Goal: Transaction & Acquisition: Obtain resource

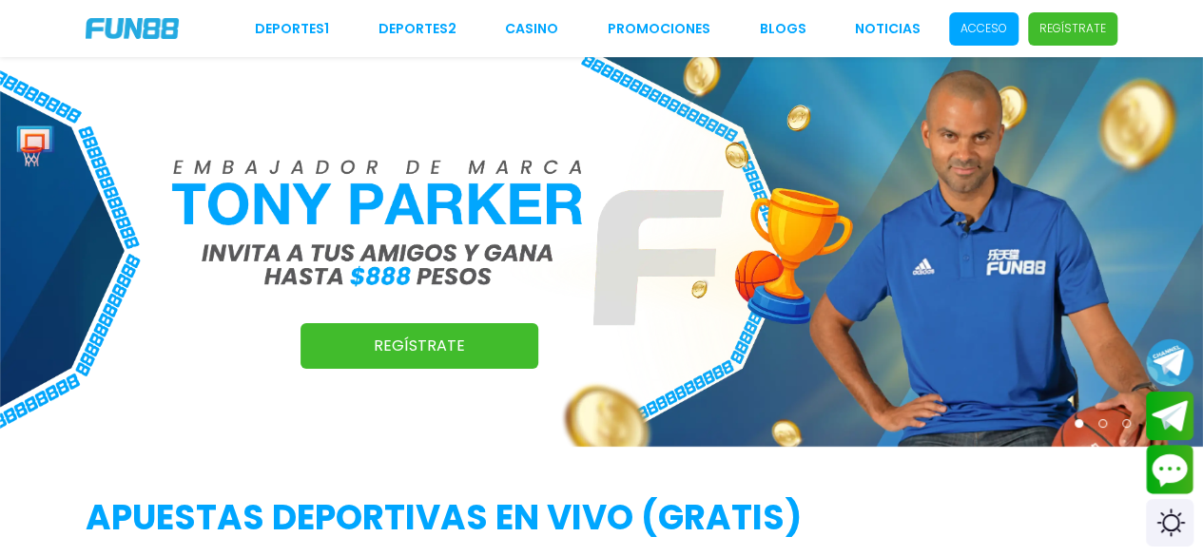
click at [991, 28] on p "Acceso" at bounding box center [983, 28] width 47 height 17
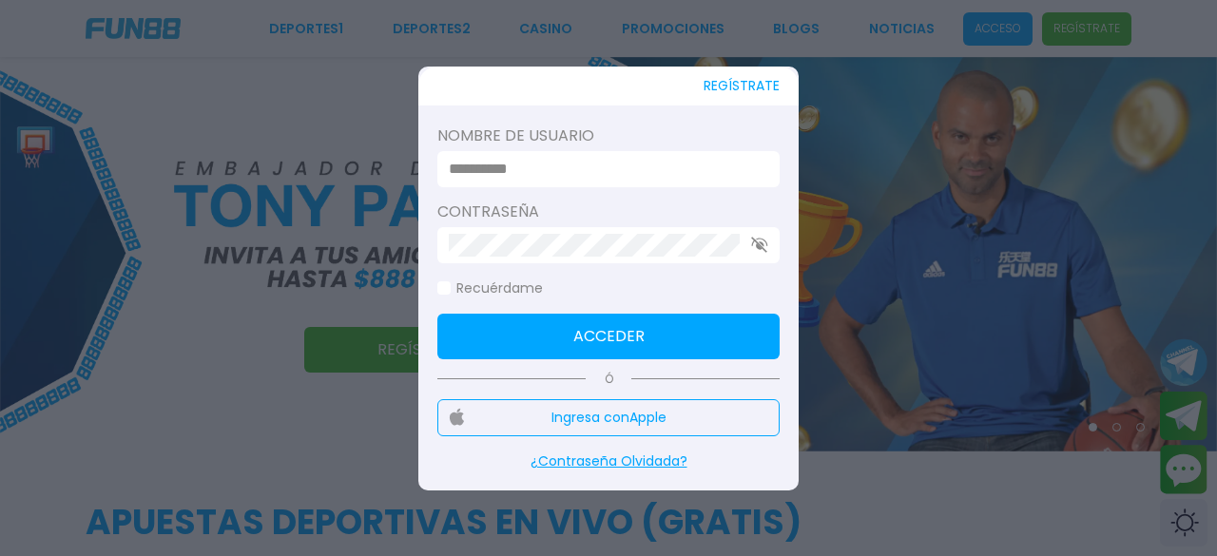
type input "**********"
click at [614, 338] on button "Acceder" at bounding box center [608, 337] width 342 height 46
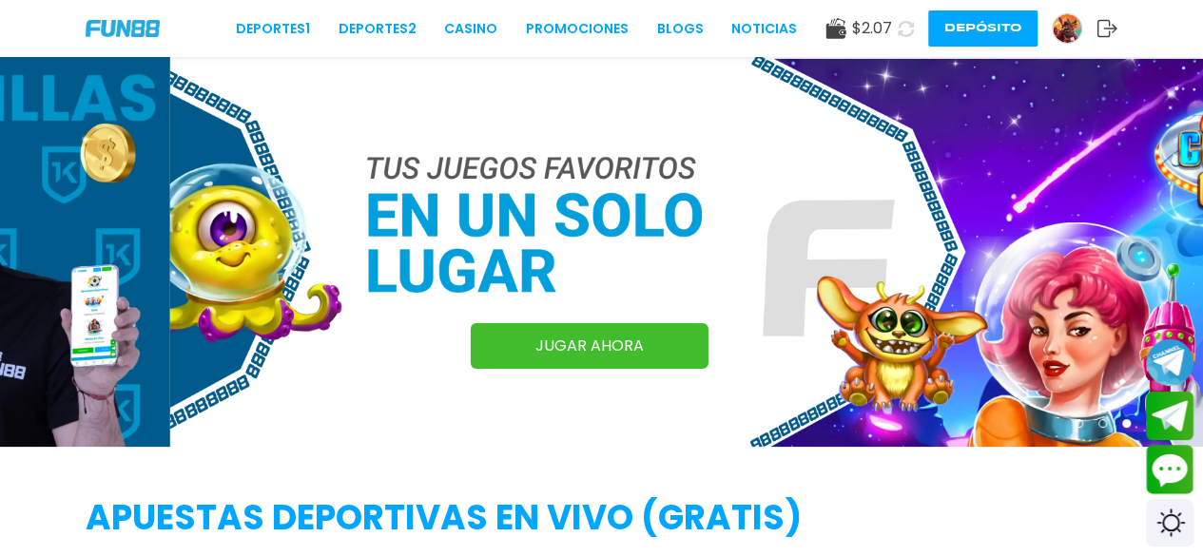
click at [1003, 42] on button "Depósito" at bounding box center [982, 28] width 109 height 36
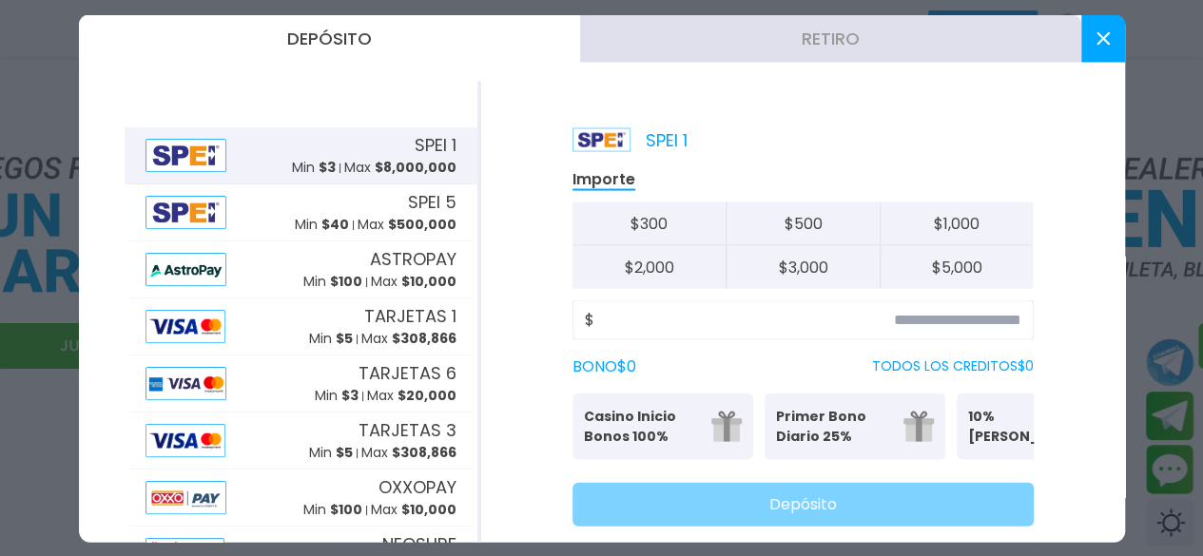
click at [755, 294] on div "Importe $ 300 $ 500 $ 1,000 $ 2,000 $ 3,000 $ 5,000 $ BONO $ 0 TODOS LOS CREDIT…" at bounding box center [802, 346] width 461 height 358
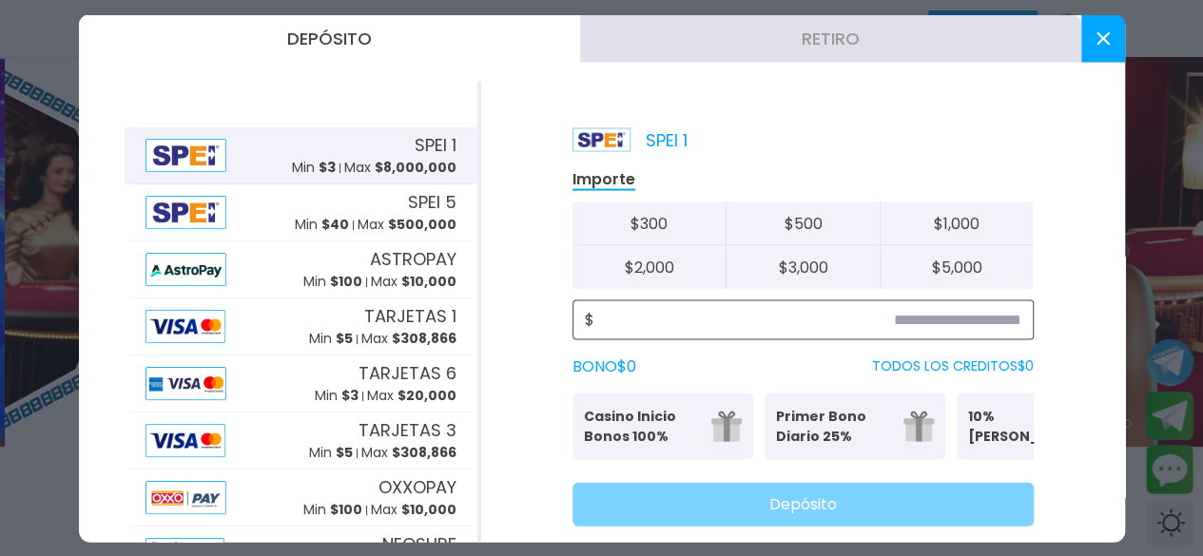
click at [749, 326] on input at bounding box center [807, 319] width 427 height 23
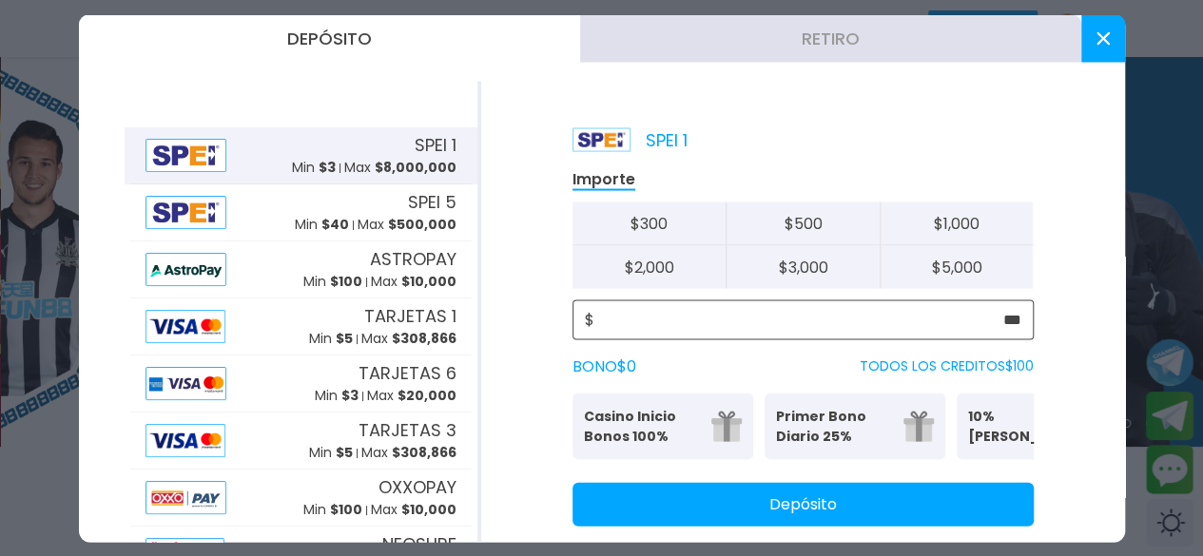
type input "***"
click at [724, 526] on button "Depósito" at bounding box center [802, 504] width 461 height 44
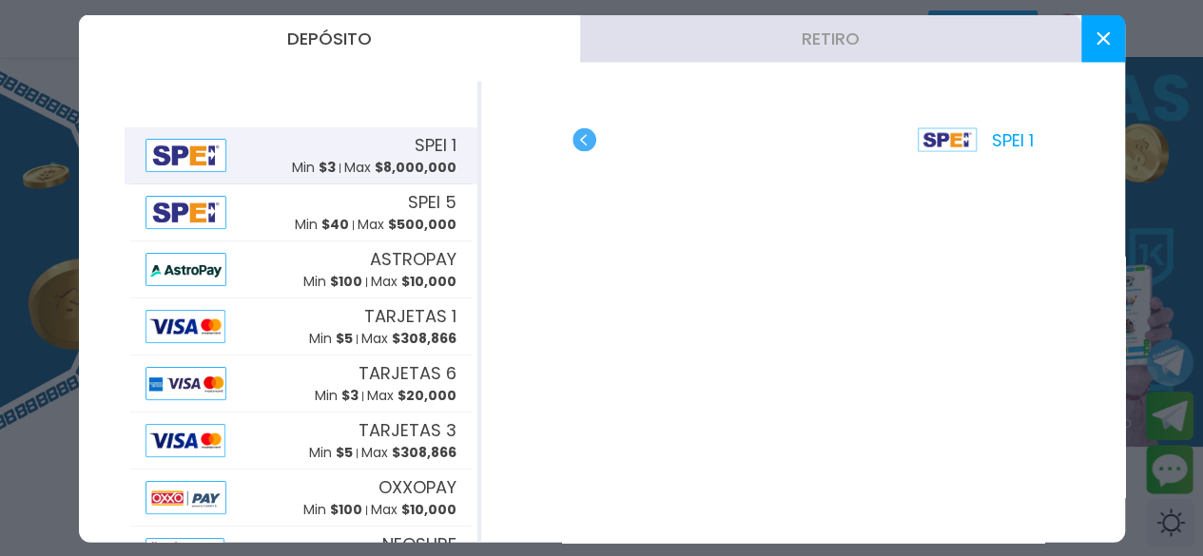
click at [1107, 37] on icon at bounding box center [1102, 37] width 13 height 13
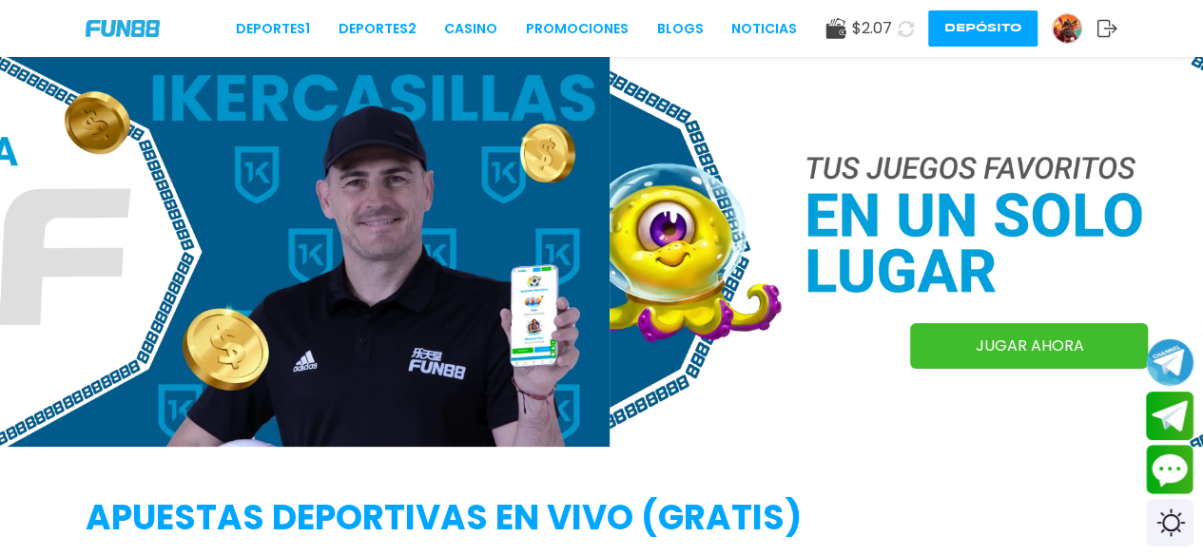
click at [903, 26] on icon at bounding box center [906, 29] width 16 height 16
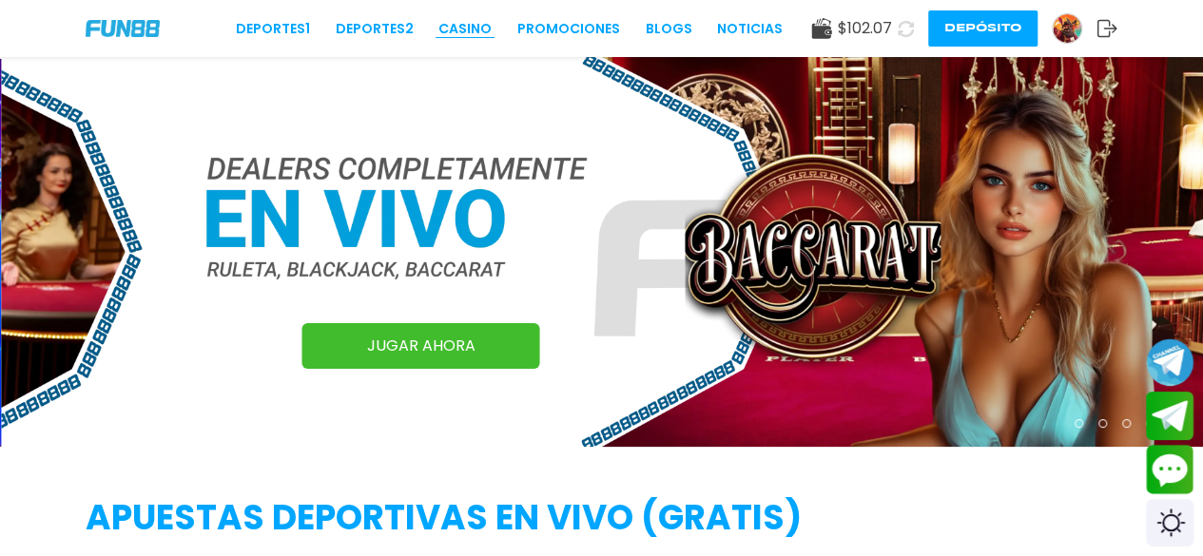
click at [466, 24] on link "CASINO" at bounding box center [464, 29] width 53 height 20
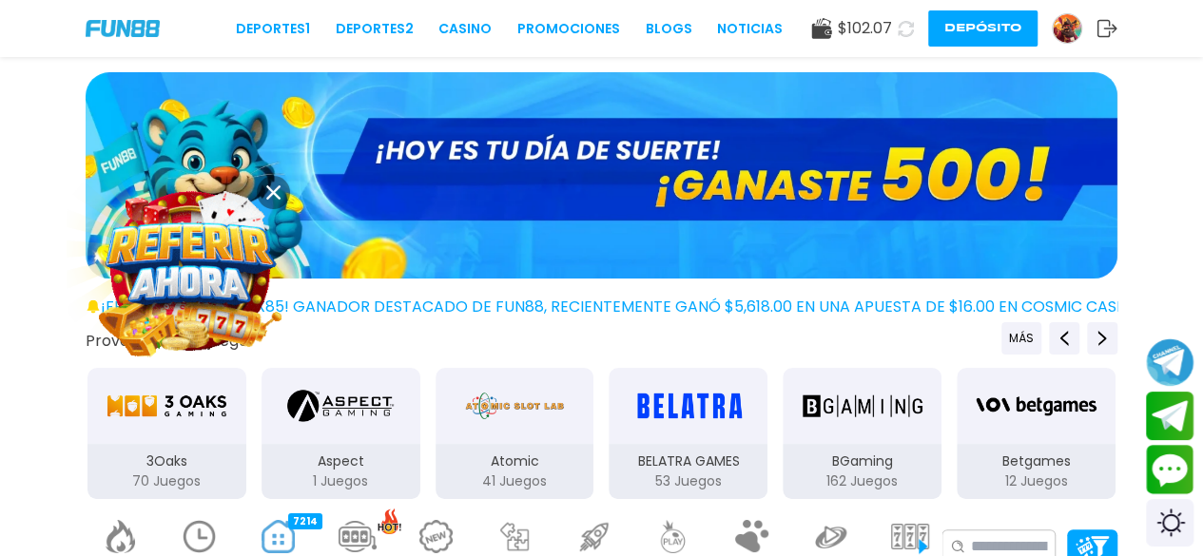
click at [130, 462] on p "3Oaks" at bounding box center [166, 462] width 159 height 20
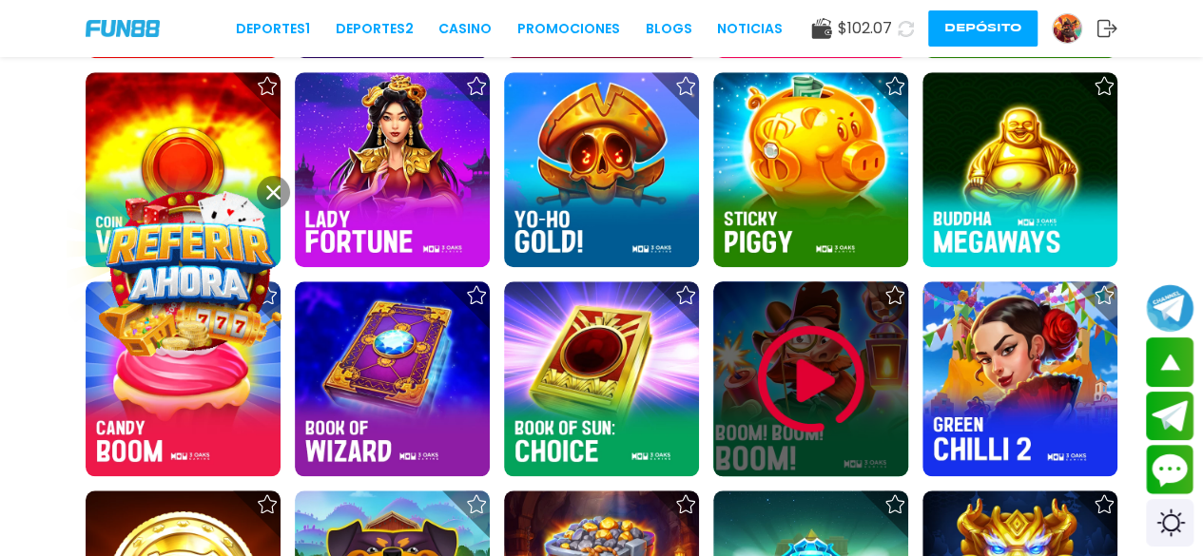
scroll to position [751, 0]
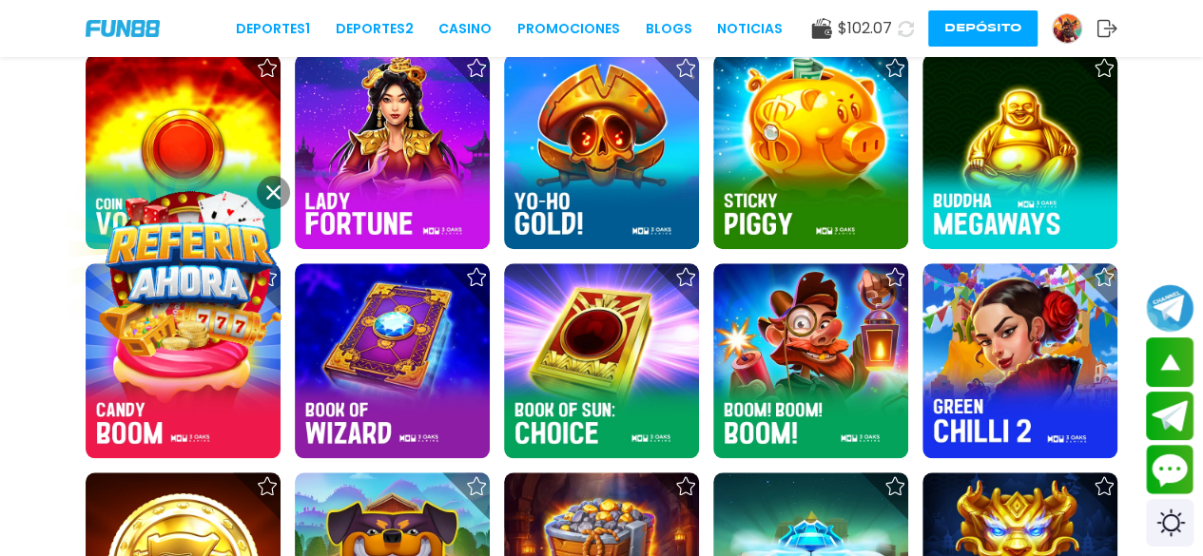
click at [277, 190] on use at bounding box center [273, 192] width 14 height 14
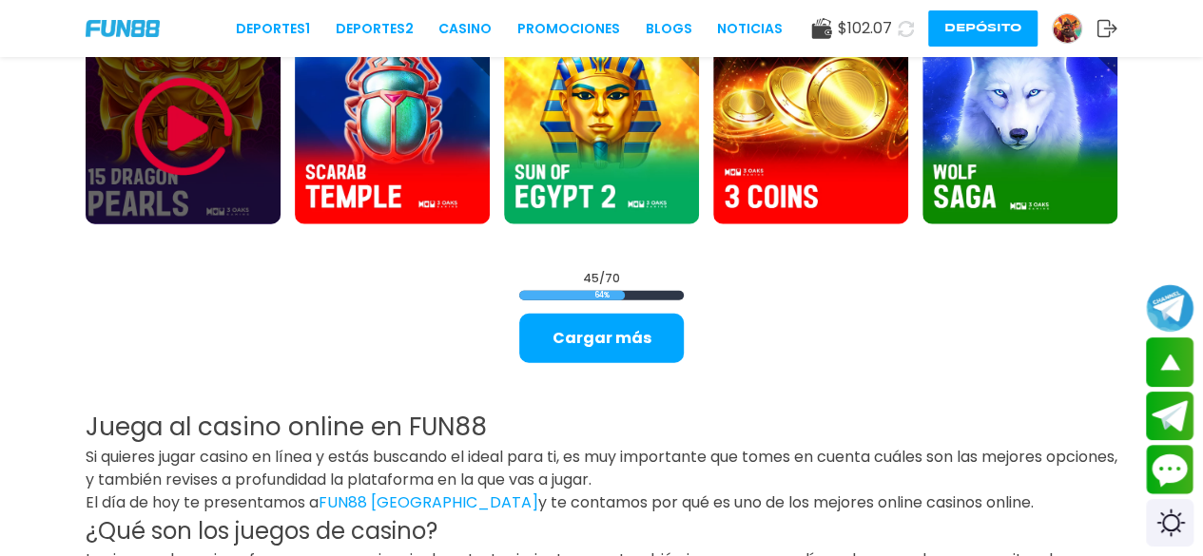
scroll to position [2241, 0]
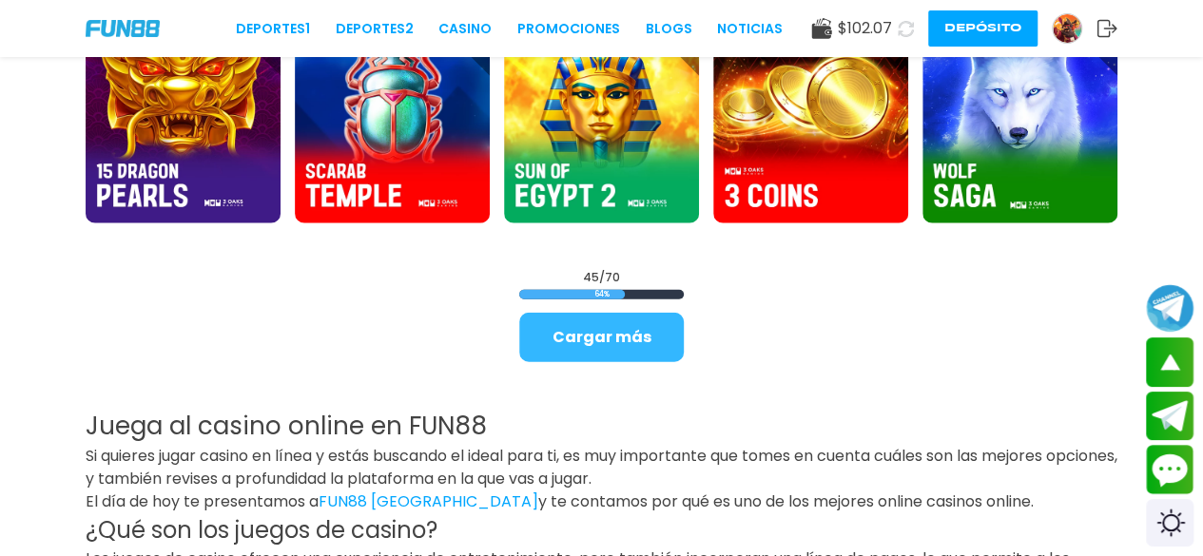
click at [565, 320] on button "Cargar más" at bounding box center [601, 337] width 165 height 49
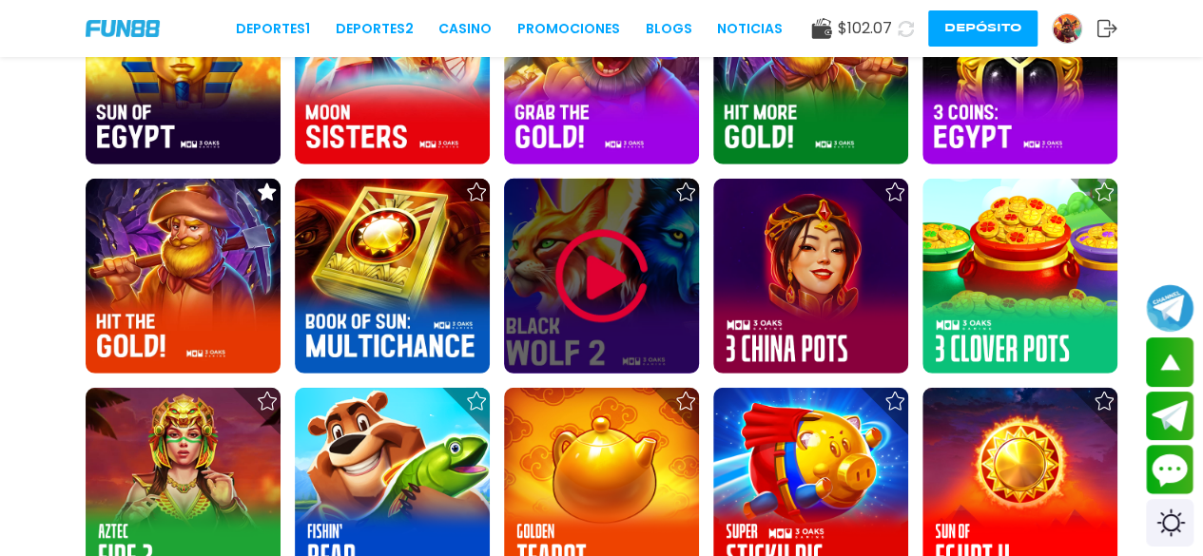
scroll to position [2718, 0]
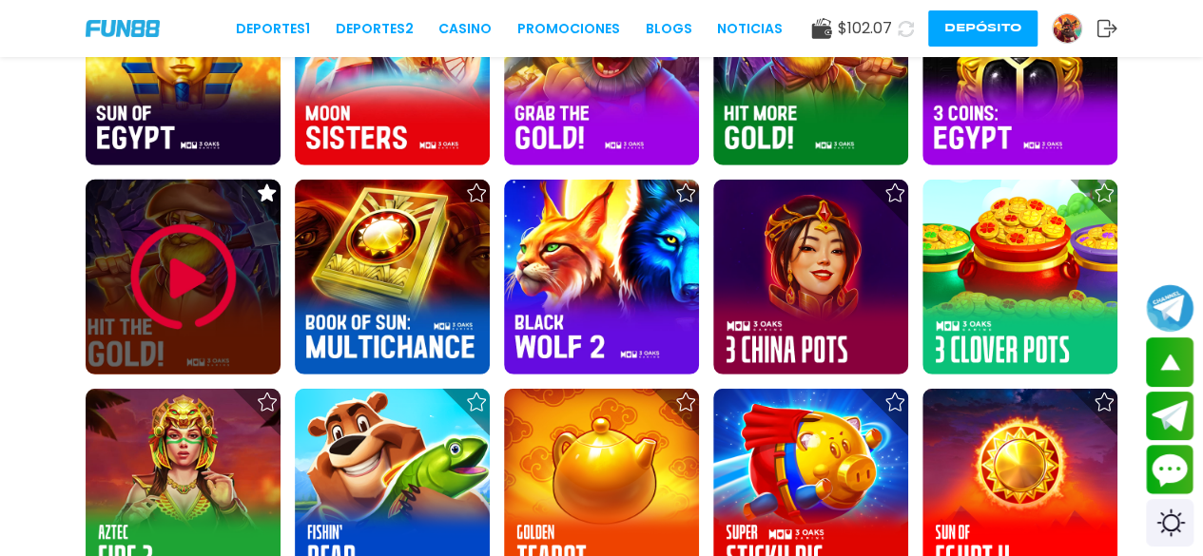
click at [243, 280] on div at bounding box center [183, 277] width 195 height 195
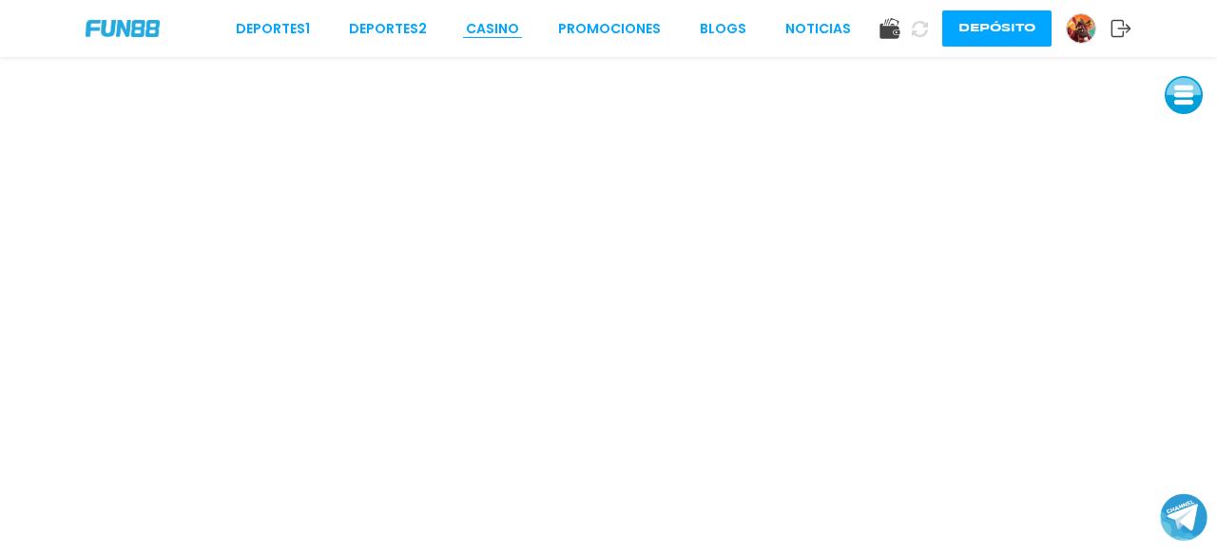
click at [510, 24] on link "CASINO" at bounding box center [492, 29] width 53 height 20
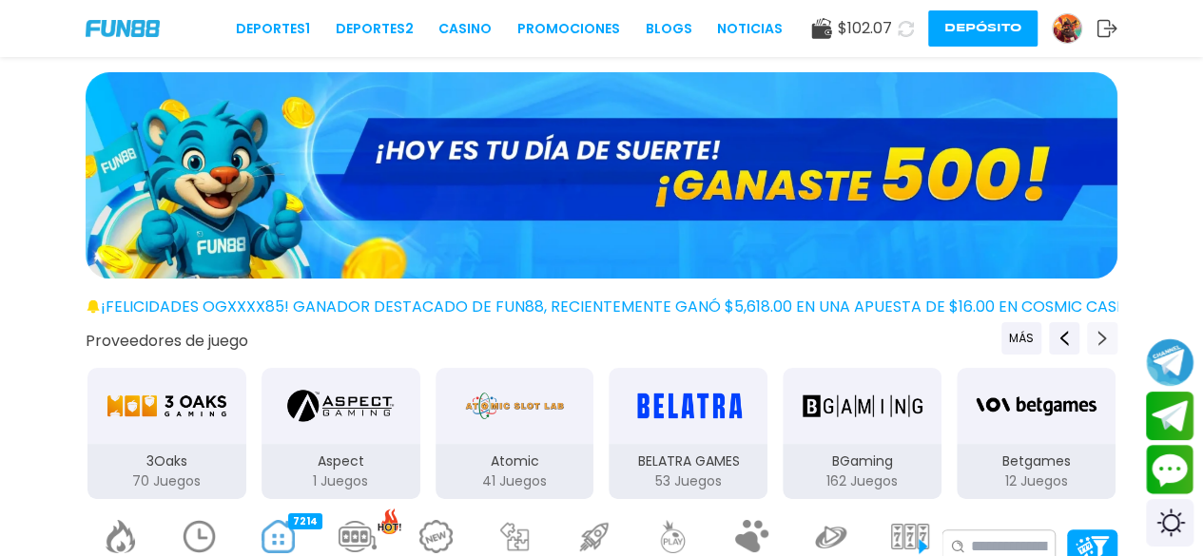
click at [1104, 331] on icon "Next providers" at bounding box center [1102, 338] width 15 height 15
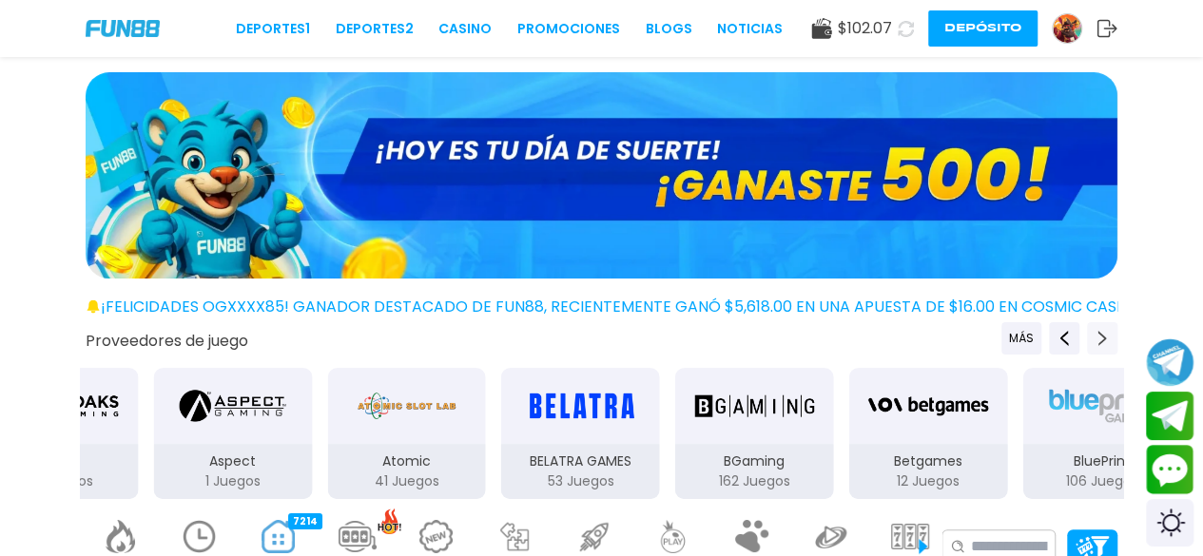
click at [1104, 331] on icon "Next providers" at bounding box center [1102, 338] width 15 height 15
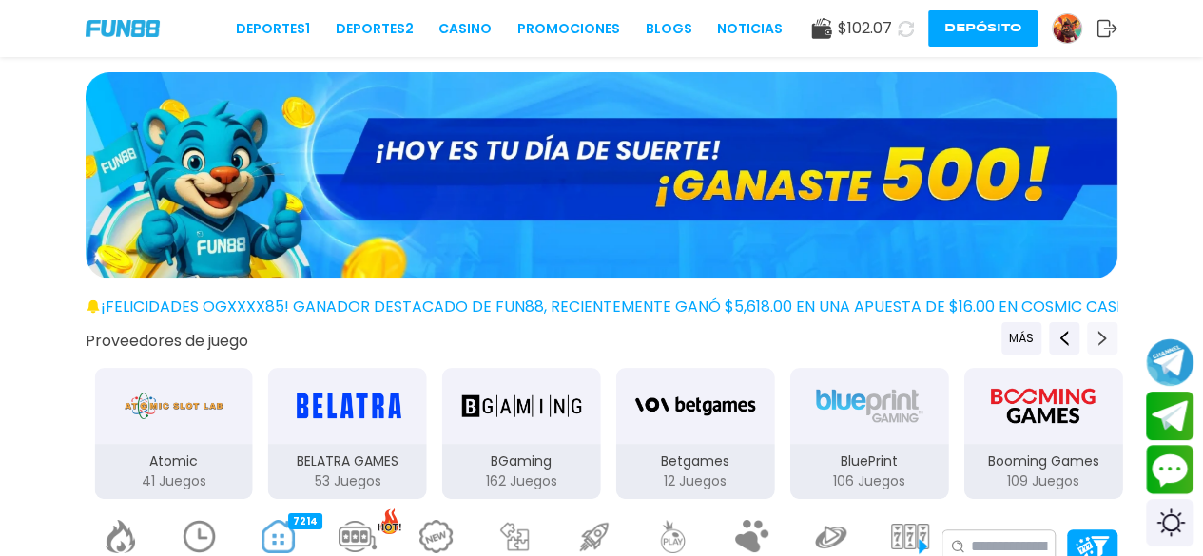
click at [1104, 331] on icon "Next providers" at bounding box center [1102, 338] width 15 height 15
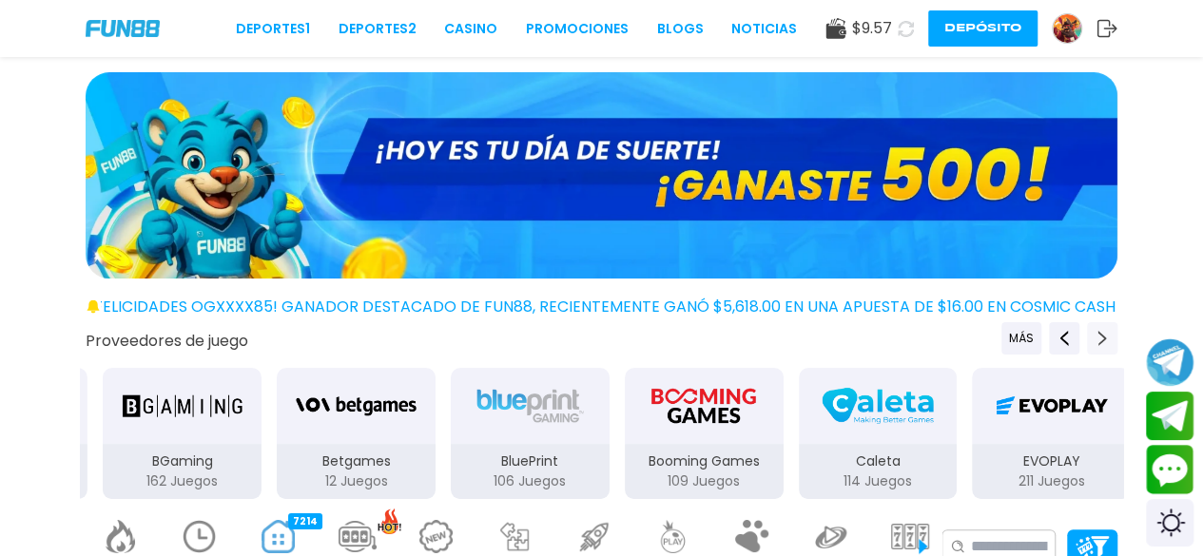
click at [1104, 331] on icon "Next providers" at bounding box center [1102, 338] width 15 height 15
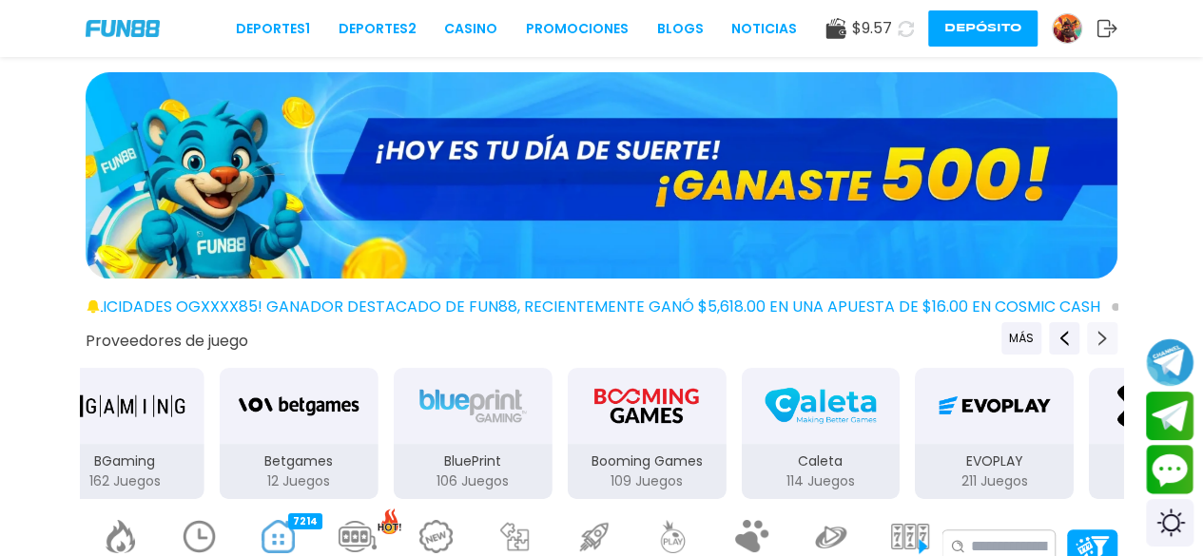
click at [1104, 331] on icon "Next providers" at bounding box center [1102, 338] width 15 height 15
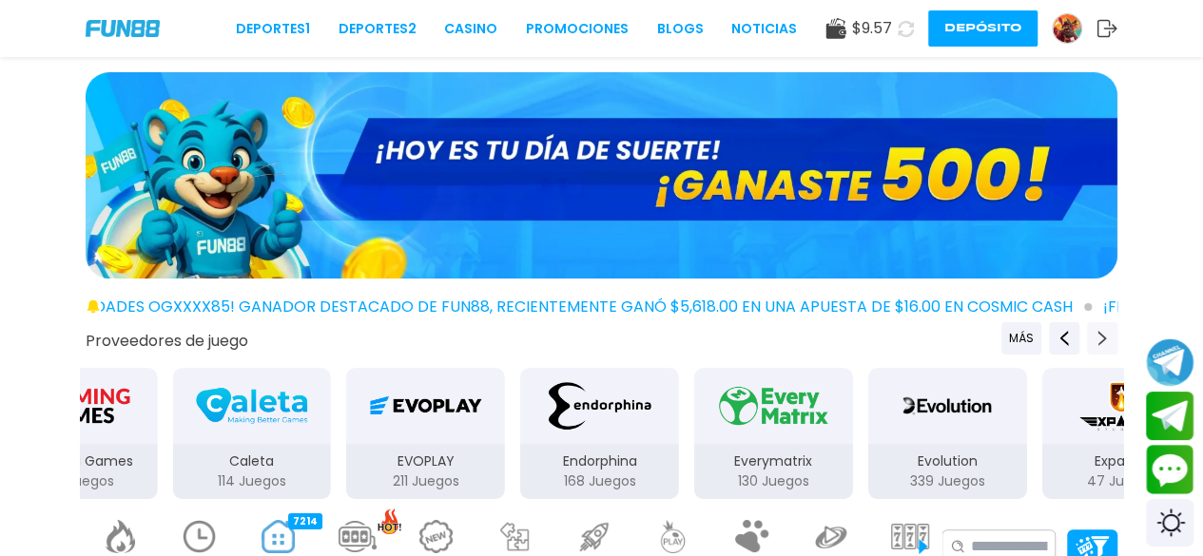
click at [1104, 331] on icon "Next providers" at bounding box center [1102, 338] width 15 height 15
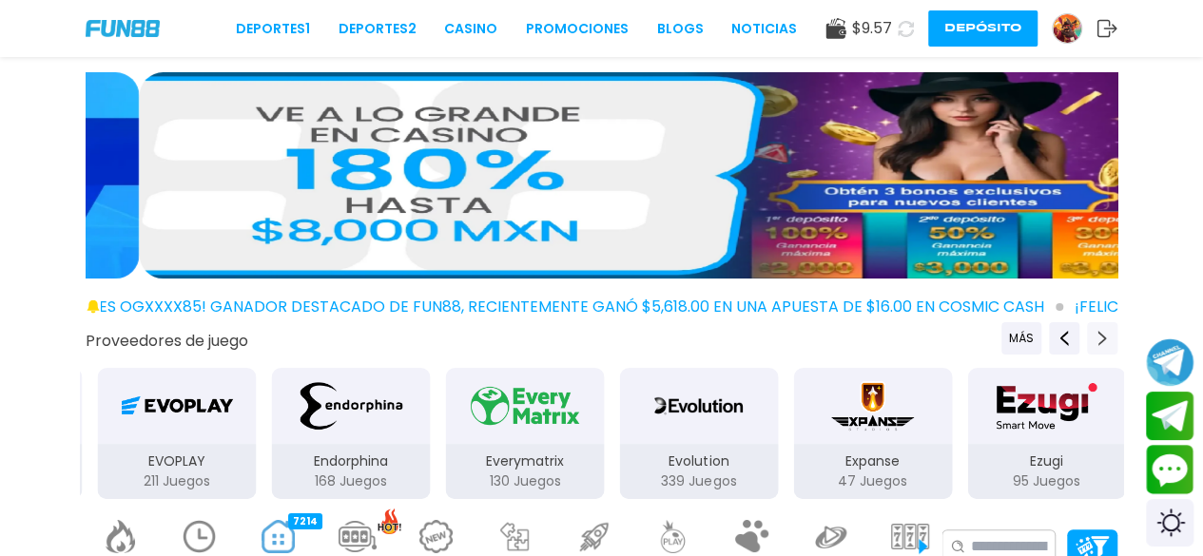
click at [1104, 331] on icon "Next providers" at bounding box center [1102, 338] width 15 height 15
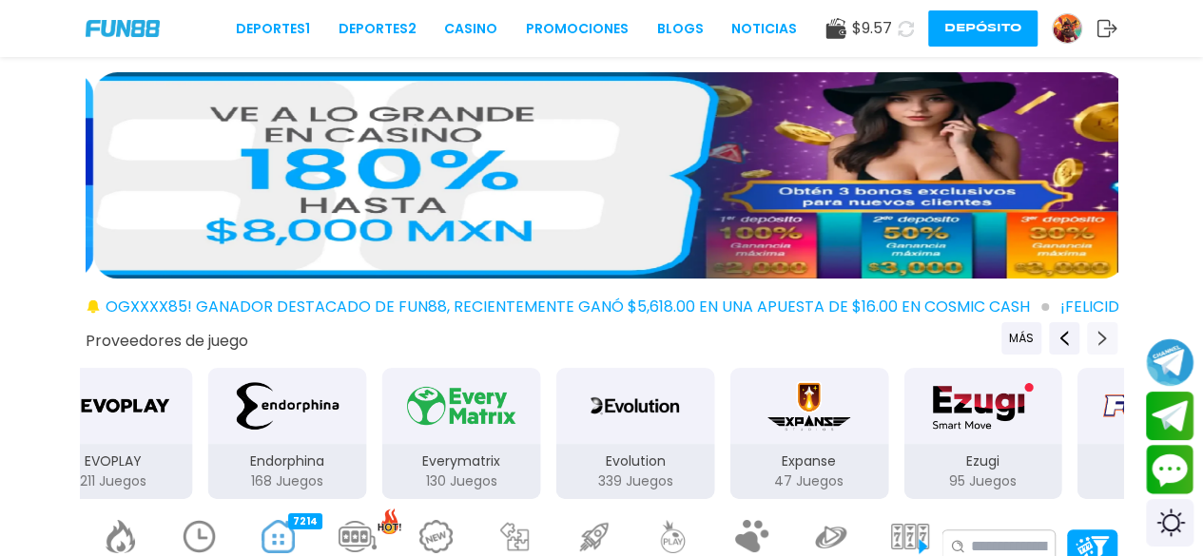
click at [1104, 331] on icon "Next providers" at bounding box center [1102, 338] width 15 height 15
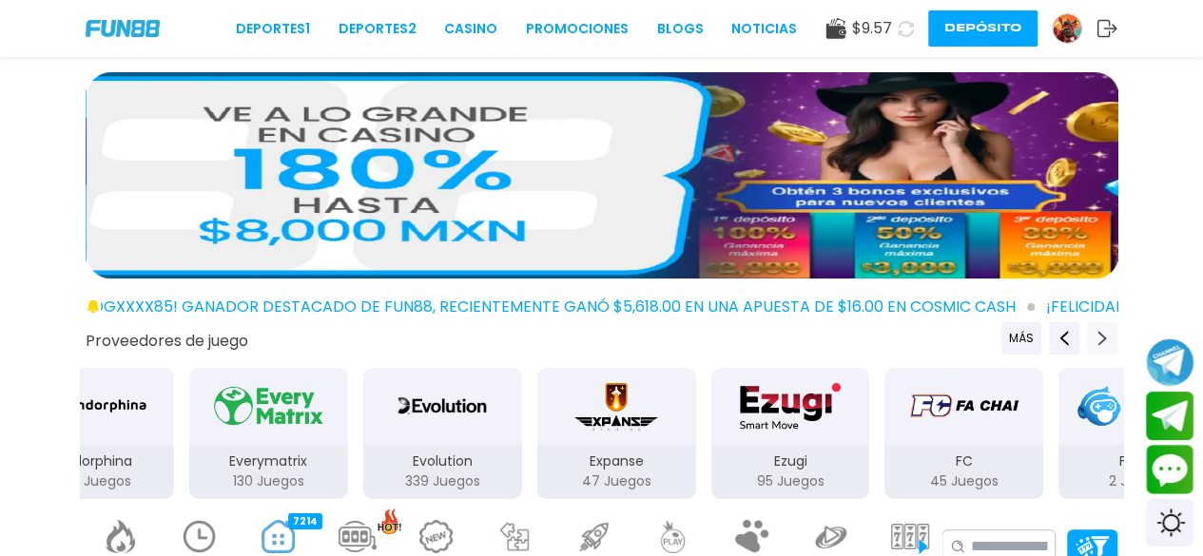
click at [1104, 331] on icon "Next providers" at bounding box center [1102, 338] width 15 height 15
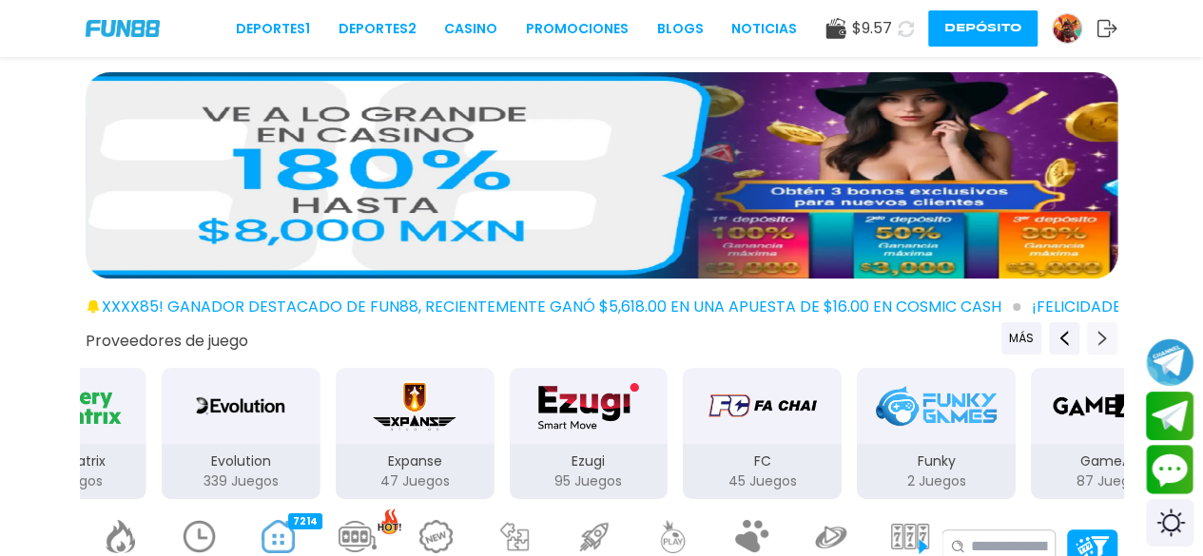
click at [1104, 331] on icon "Next providers" at bounding box center [1102, 338] width 15 height 15
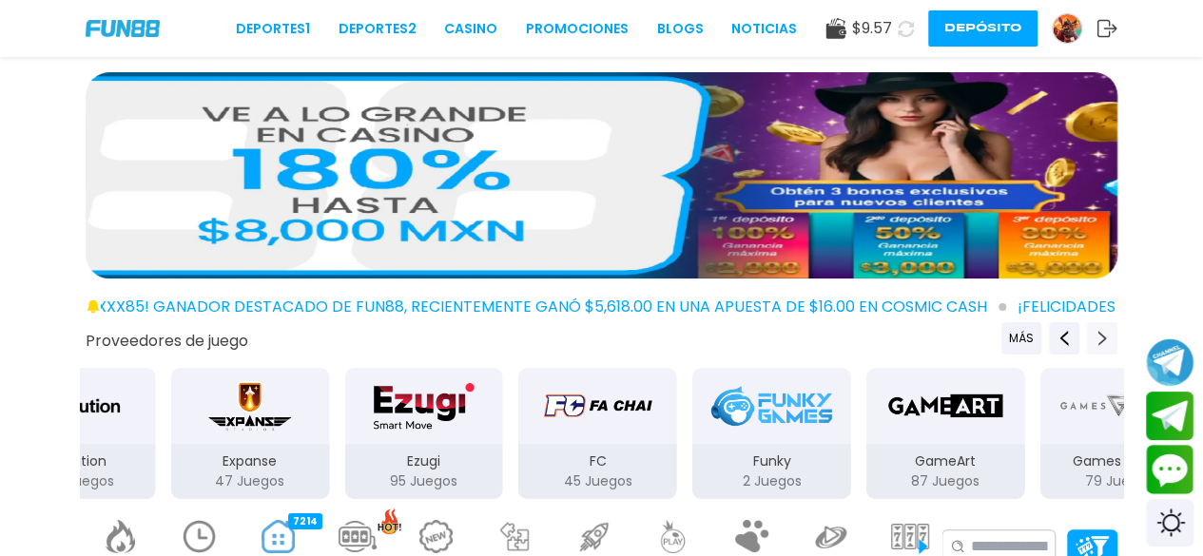
click at [1104, 331] on icon "Next providers" at bounding box center [1102, 338] width 15 height 15
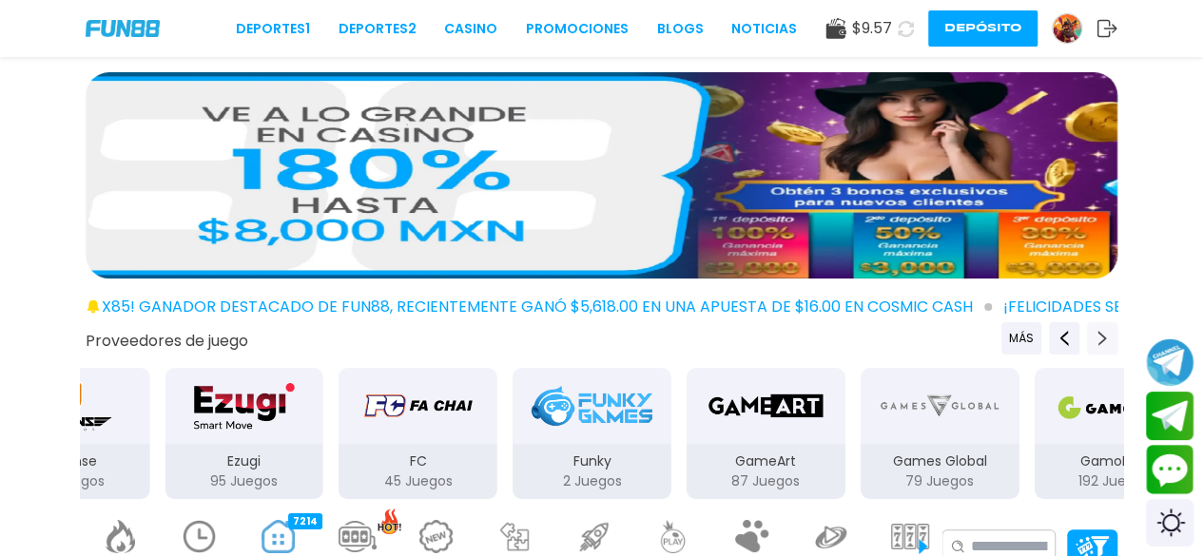
click at [1104, 331] on icon "Next providers" at bounding box center [1102, 338] width 15 height 15
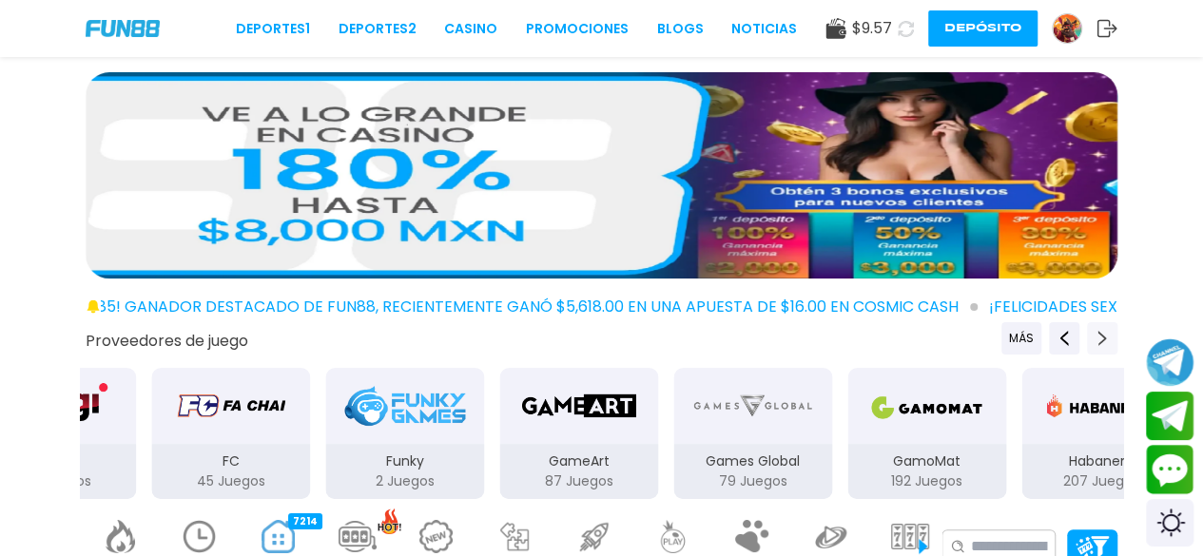
click at [1104, 331] on icon "Next providers" at bounding box center [1102, 338] width 15 height 15
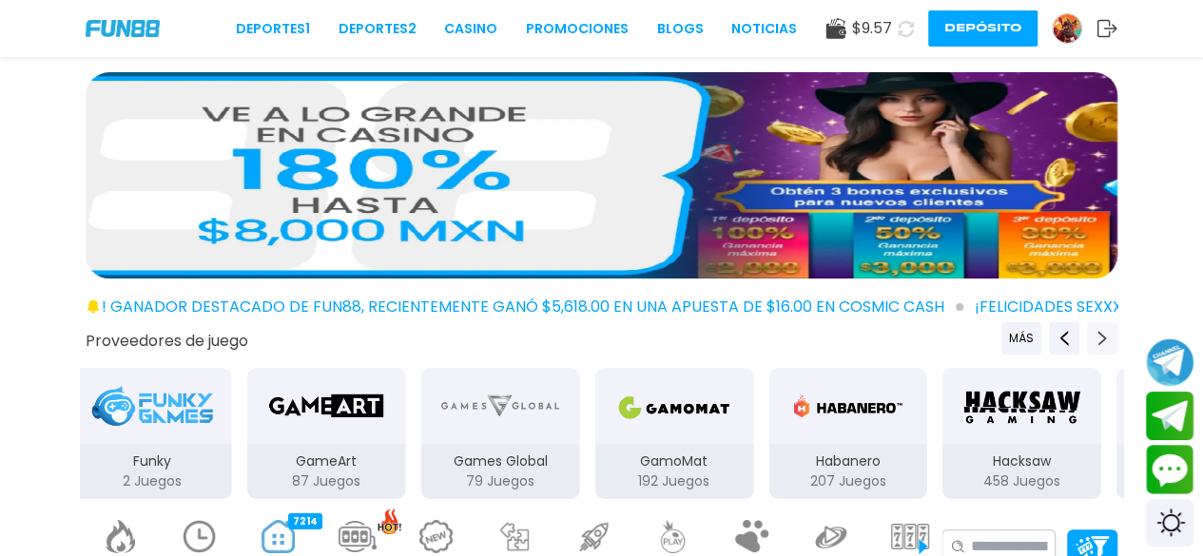
click at [1104, 331] on icon "Next providers" at bounding box center [1102, 338] width 15 height 15
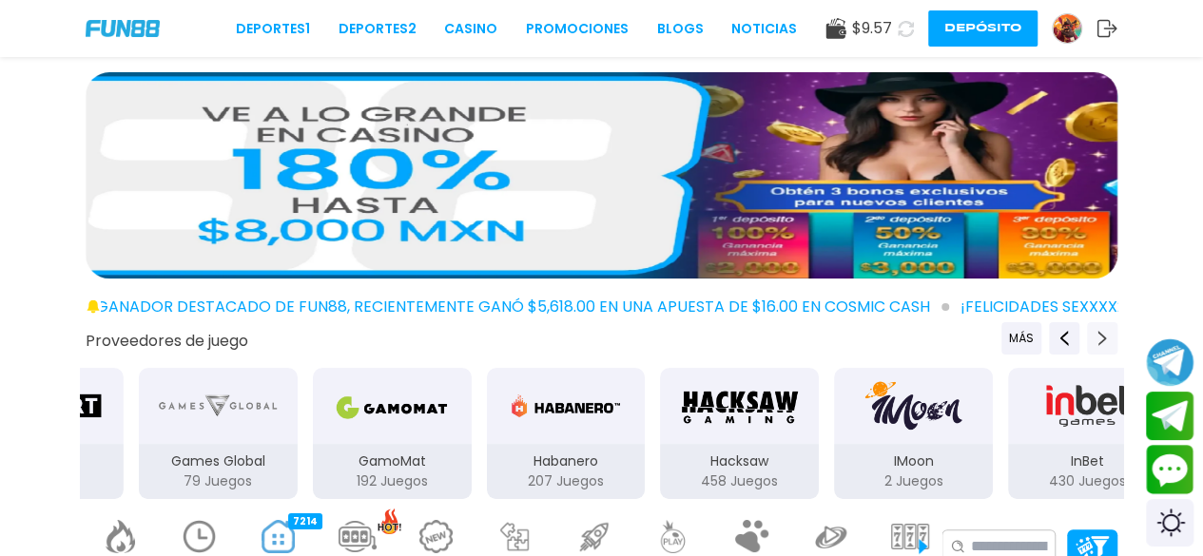
click at [1104, 331] on icon "Next providers" at bounding box center [1102, 338] width 15 height 15
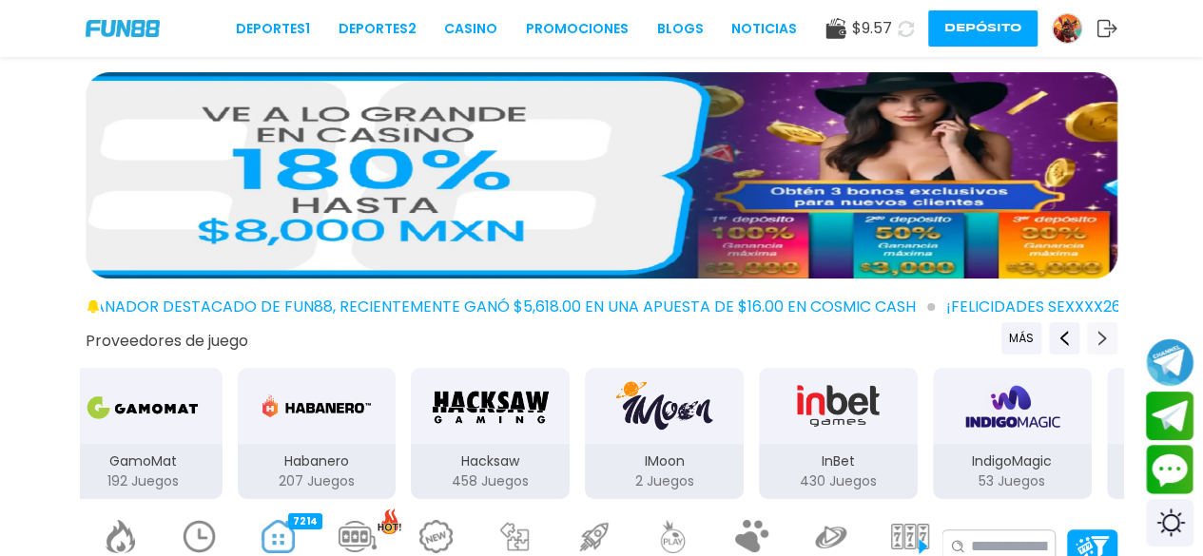
click at [1104, 331] on icon "Next providers" at bounding box center [1102, 338] width 15 height 15
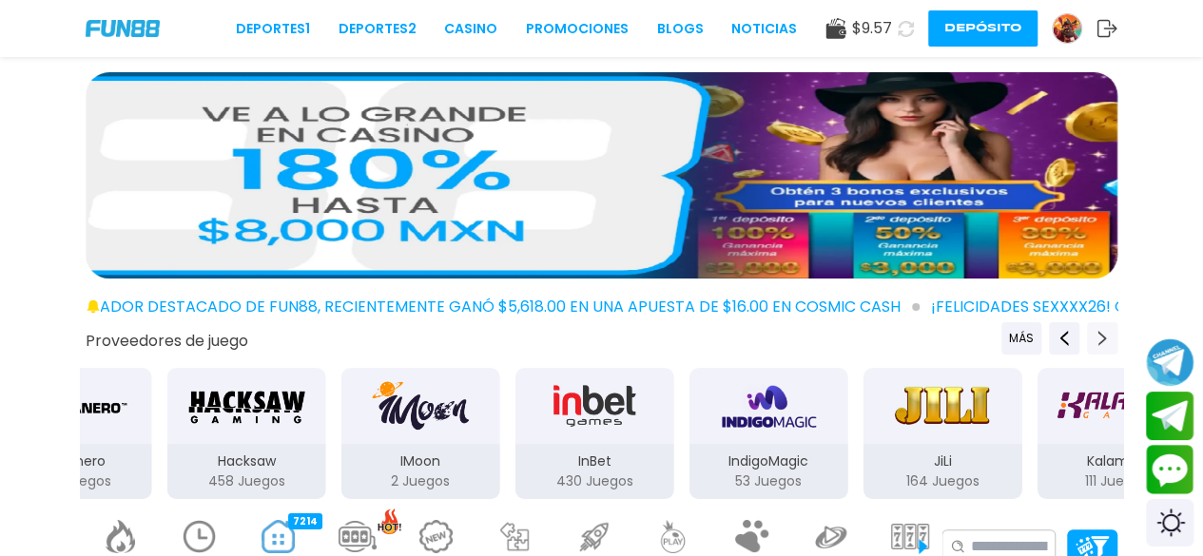
click at [1104, 331] on icon "Next providers" at bounding box center [1102, 338] width 15 height 15
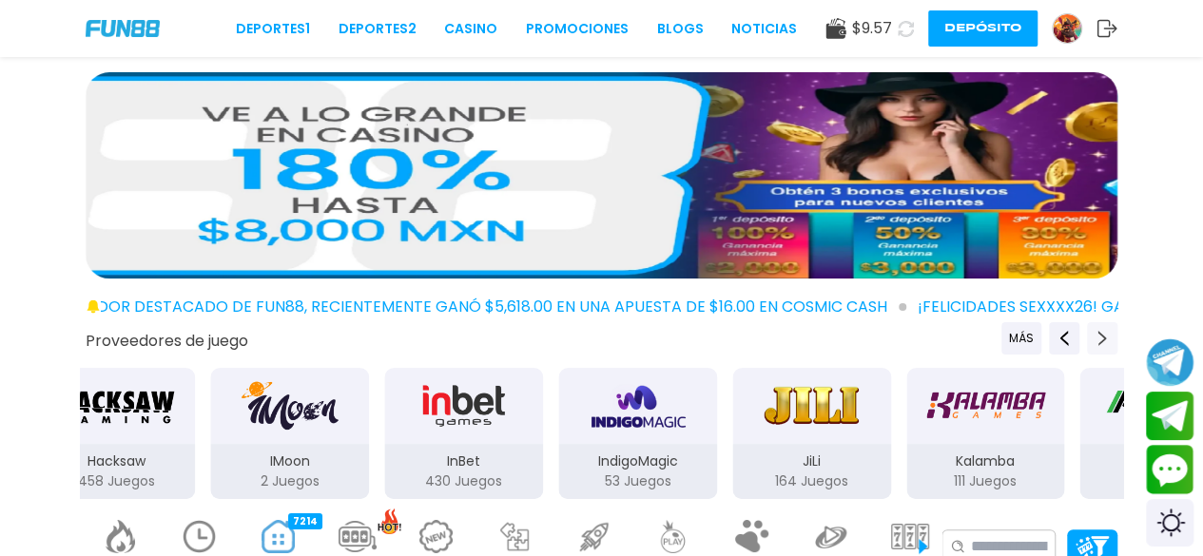
click at [1104, 331] on icon "Next providers" at bounding box center [1102, 338] width 15 height 15
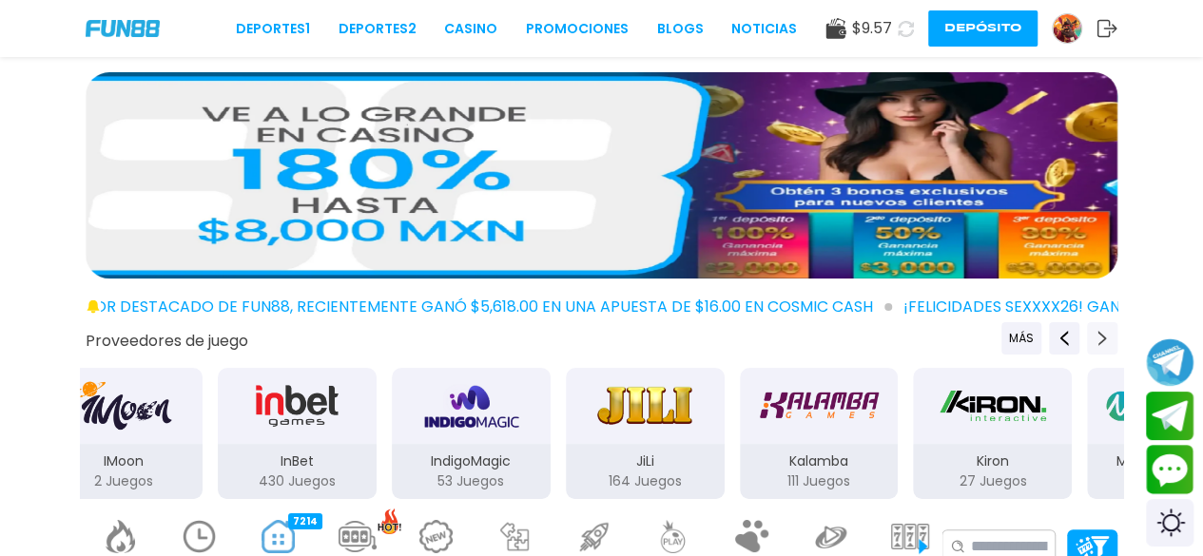
click at [1104, 331] on icon "Next providers" at bounding box center [1102, 338] width 15 height 15
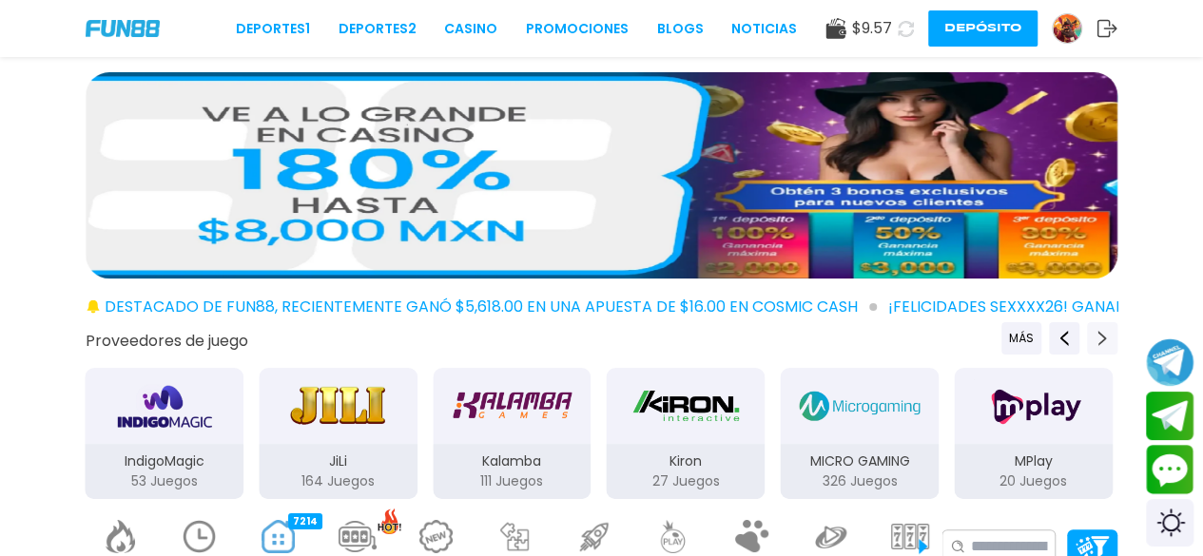
click at [1104, 331] on icon "Next providers" at bounding box center [1102, 338] width 15 height 15
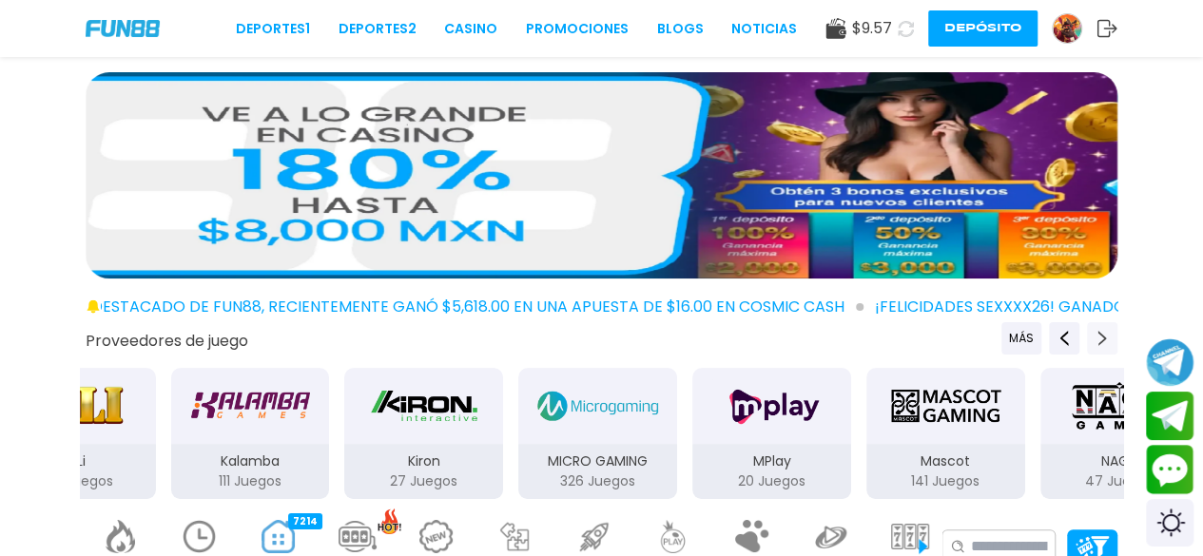
click at [1104, 331] on icon "Next providers" at bounding box center [1102, 338] width 15 height 15
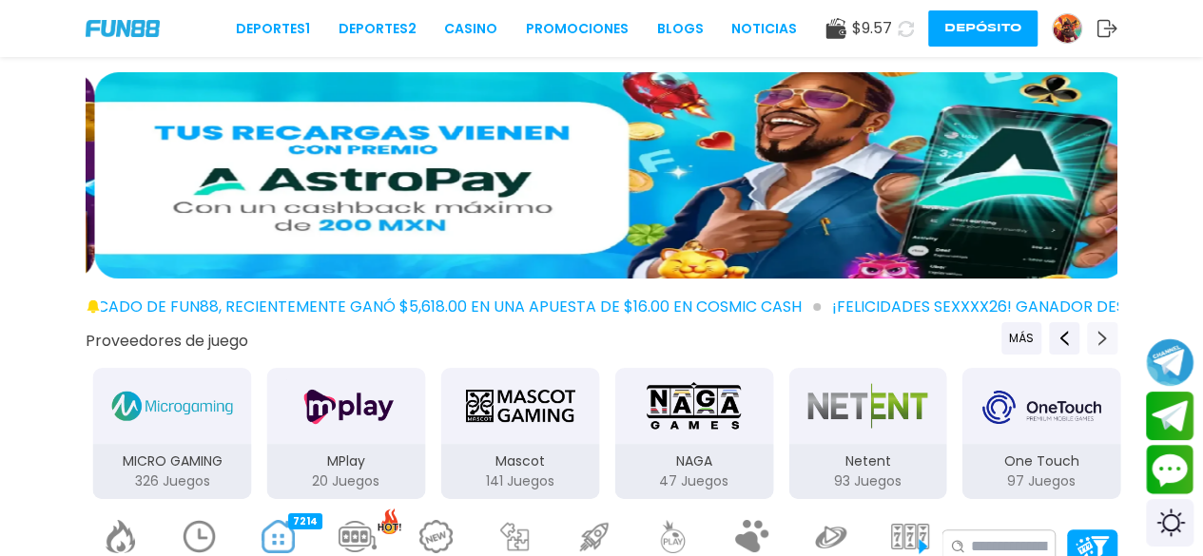
click at [1104, 331] on icon "Next providers" at bounding box center [1102, 338] width 15 height 15
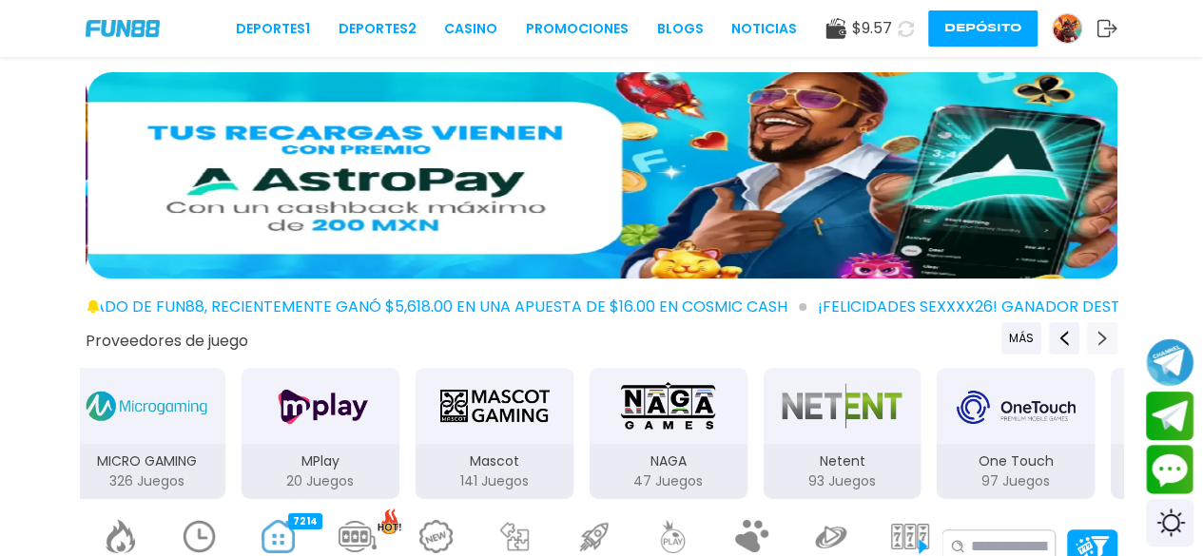
click at [1104, 331] on icon "Next providers" at bounding box center [1102, 338] width 15 height 15
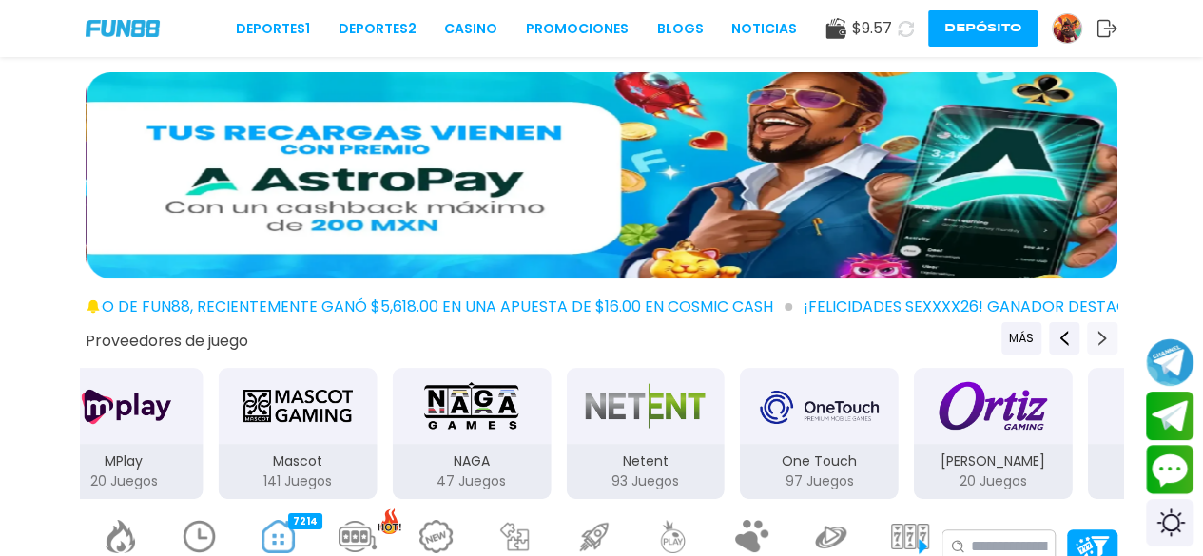
click at [1104, 331] on icon "Next providers" at bounding box center [1102, 338] width 15 height 15
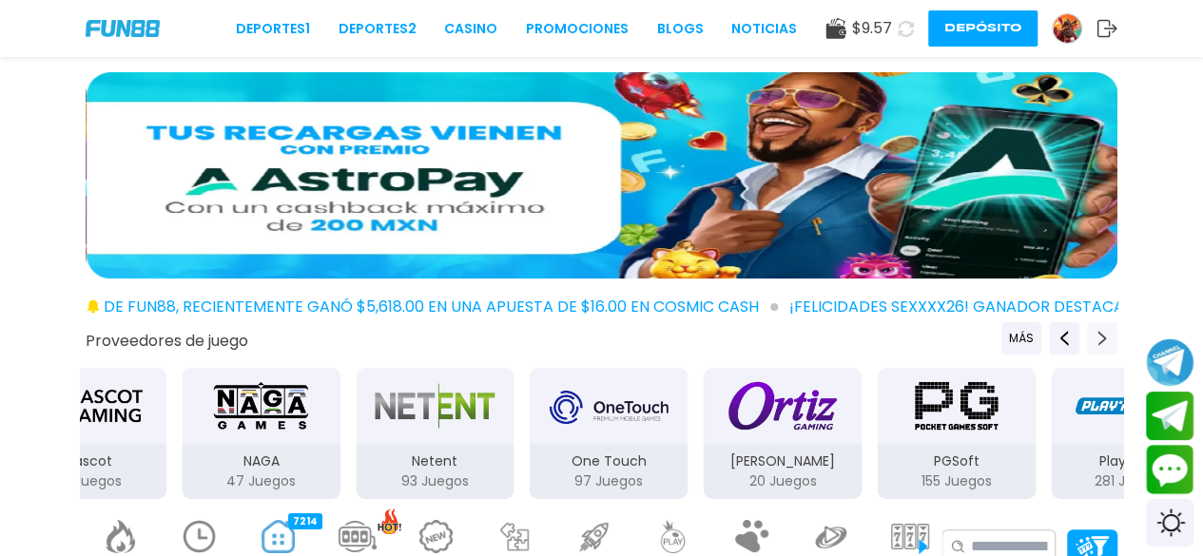
click at [1104, 331] on icon "Next providers" at bounding box center [1102, 338] width 15 height 15
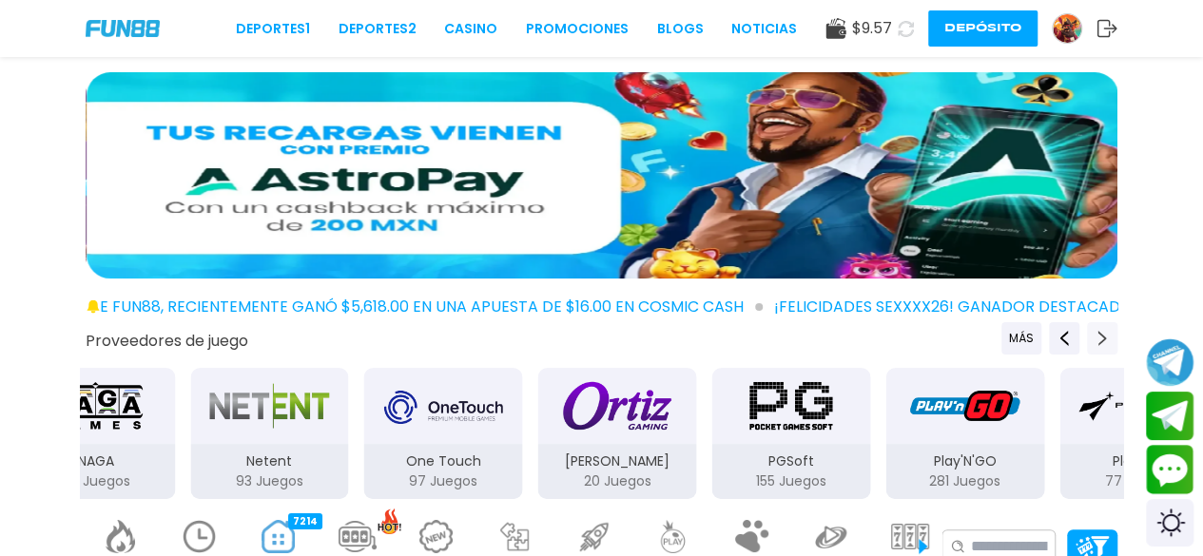
click at [1104, 331] on icon "Next providers" at bounding box center [1102, 338] width 15 height 15
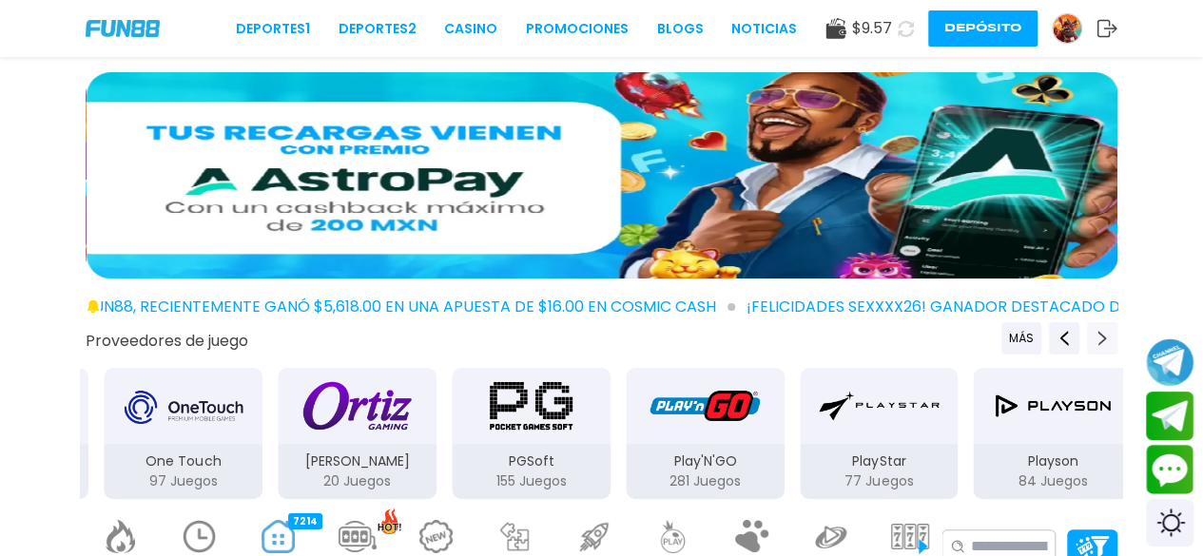
click at [1104, 331] on icon "Next providers" at bounding box center [1102, 338] width 15 height 15
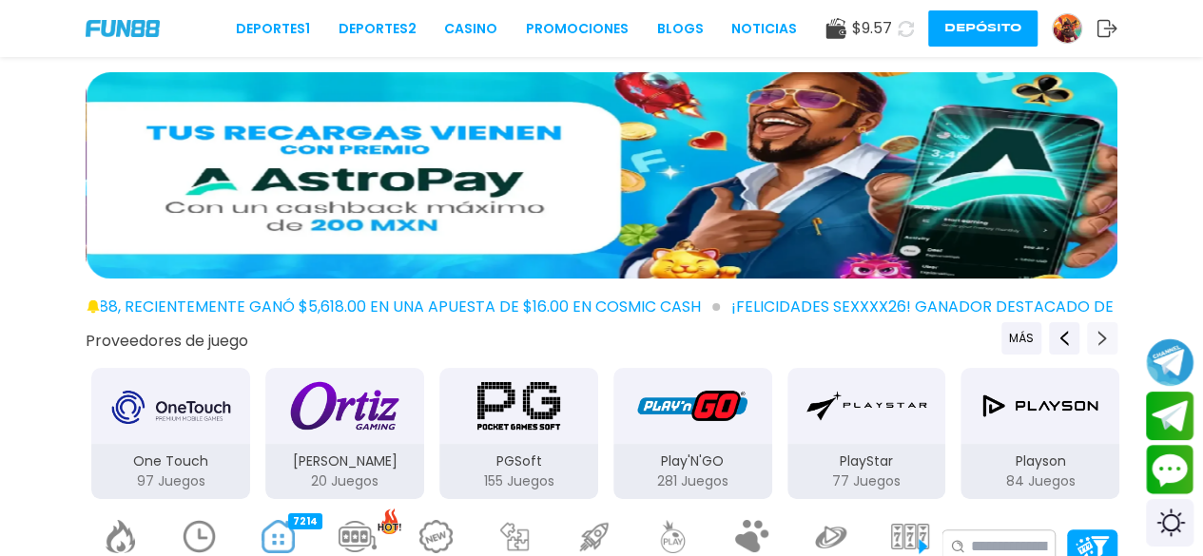
click at [1104, 331] on icon "Next providers" at bounding box center [1102, 338] width 15 height 15
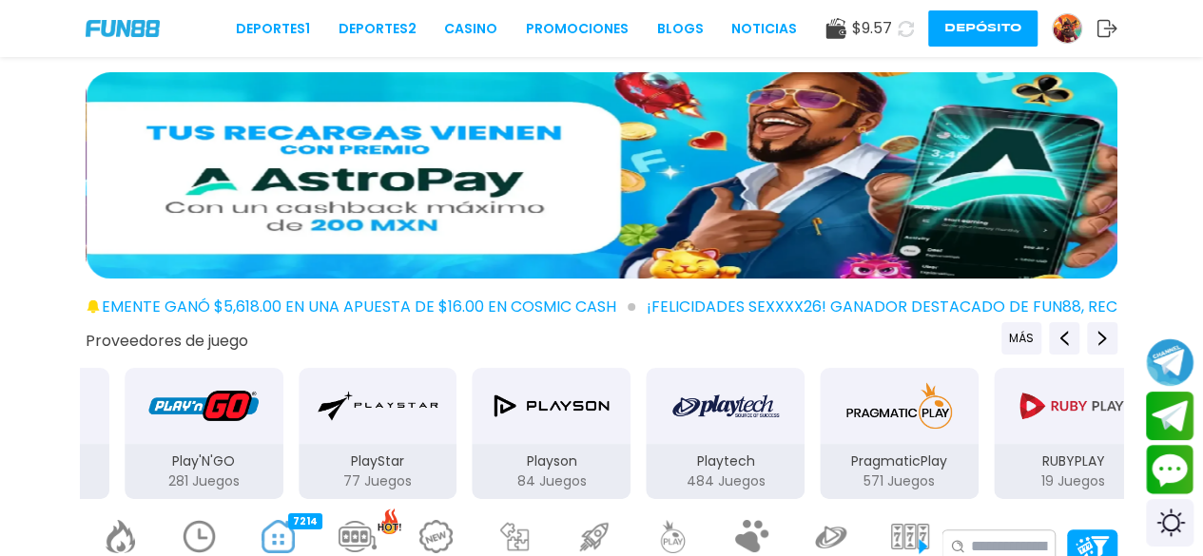
click at [1019, 404] on img "RUBYPLAY" at bounding box center [1073, 405] width 120 height 53
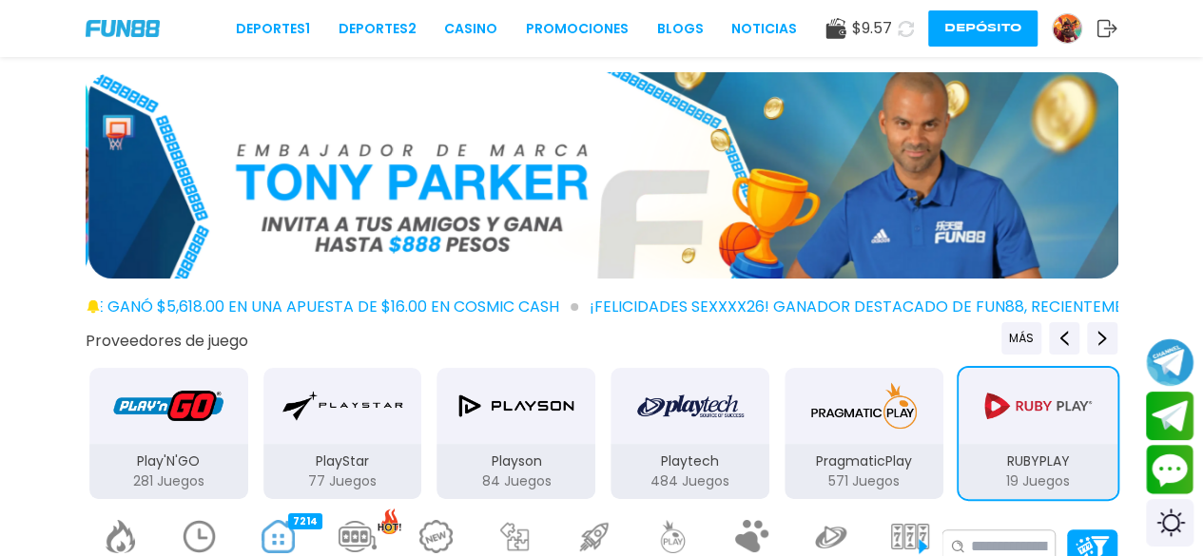
click at [871, 425] on img "PragmaticPlay" at bounding box center [864, 405] width 120 height 53
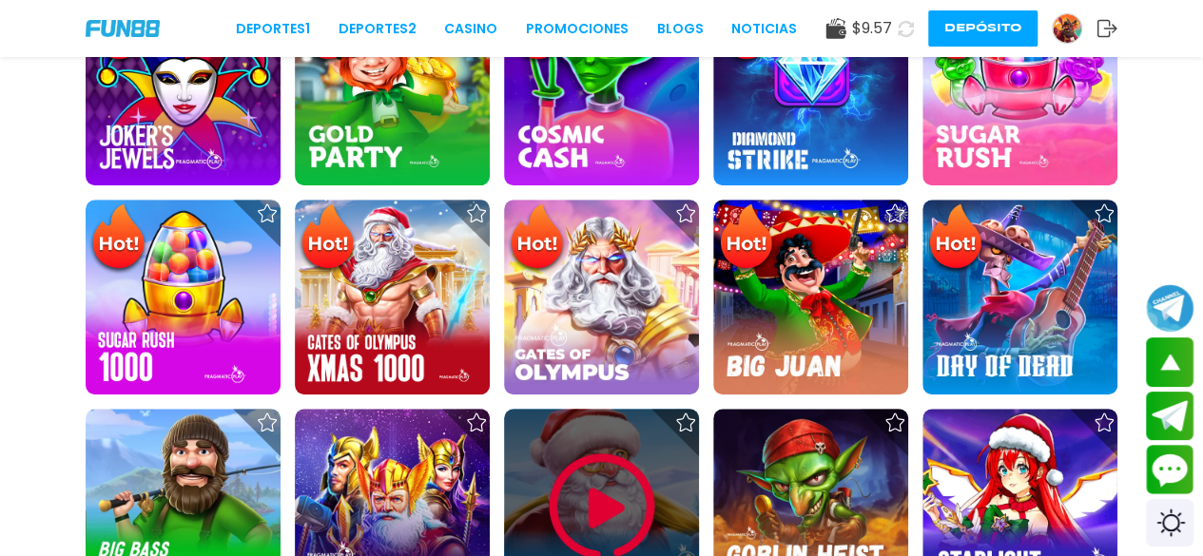
scroll to position [620, 0]
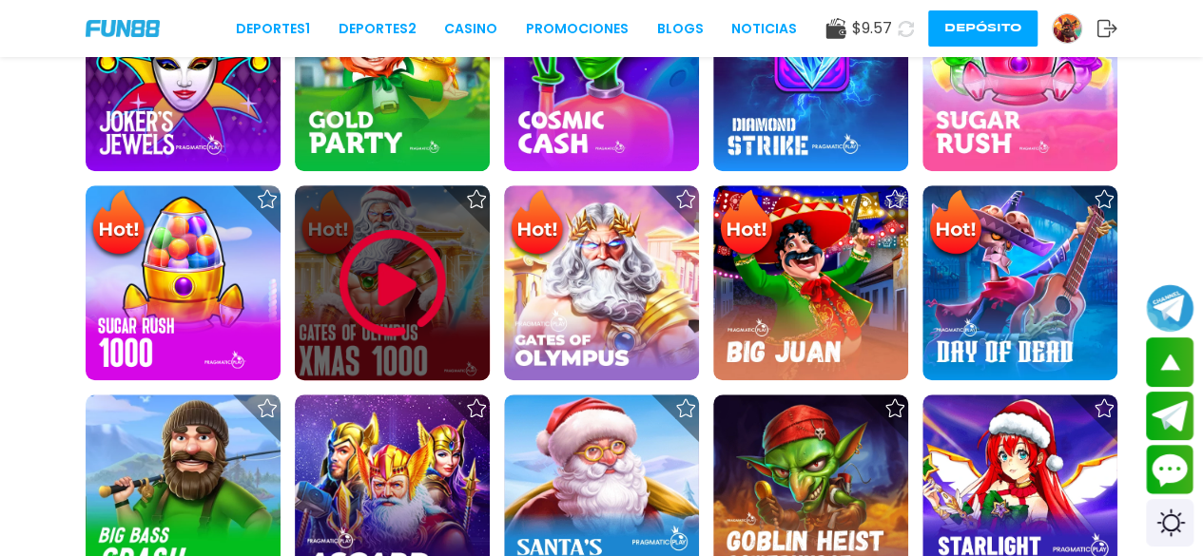
click at [424, 265] on img at bounding box center [393, 283] width 114 height 114
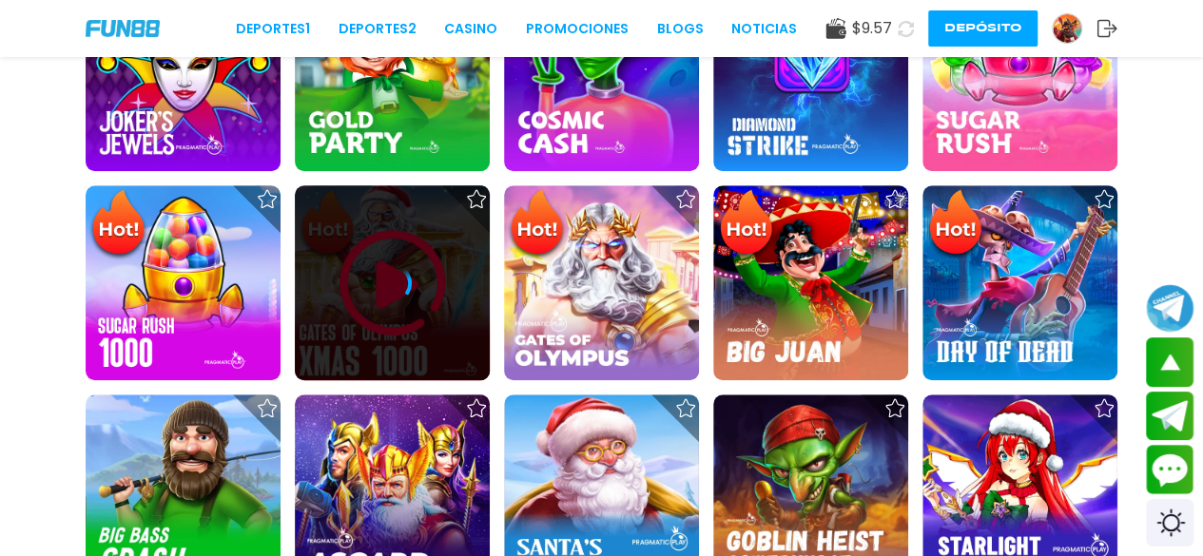
click at [424, 265] on div at bounding box center [392, 283] width 195 height 38
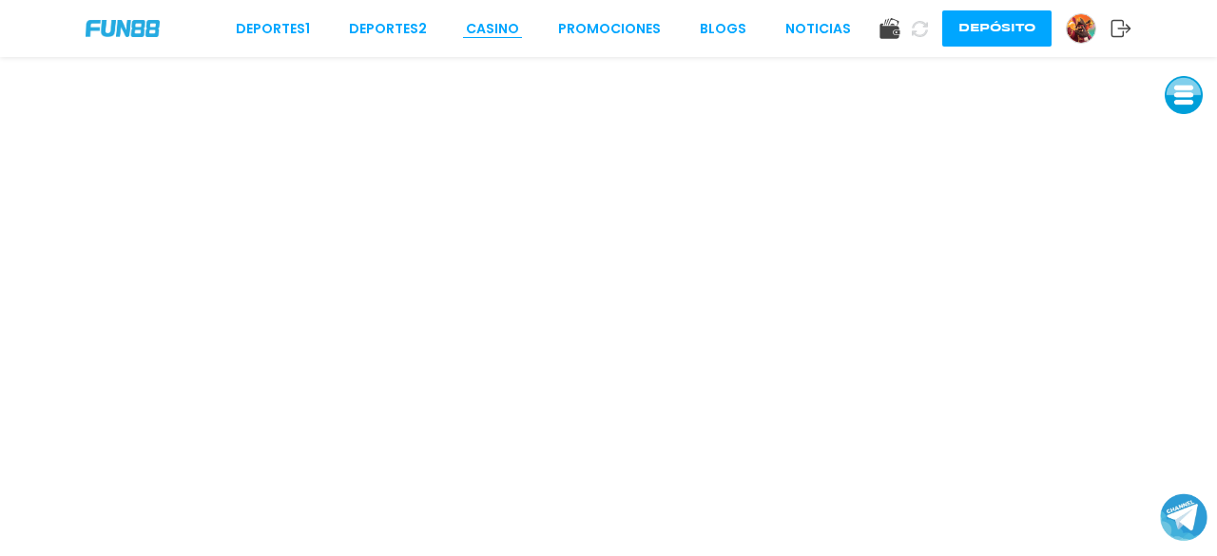
click at [509, 33] on link "CASINO" at bounding box center [492, 29] width 53 height 20
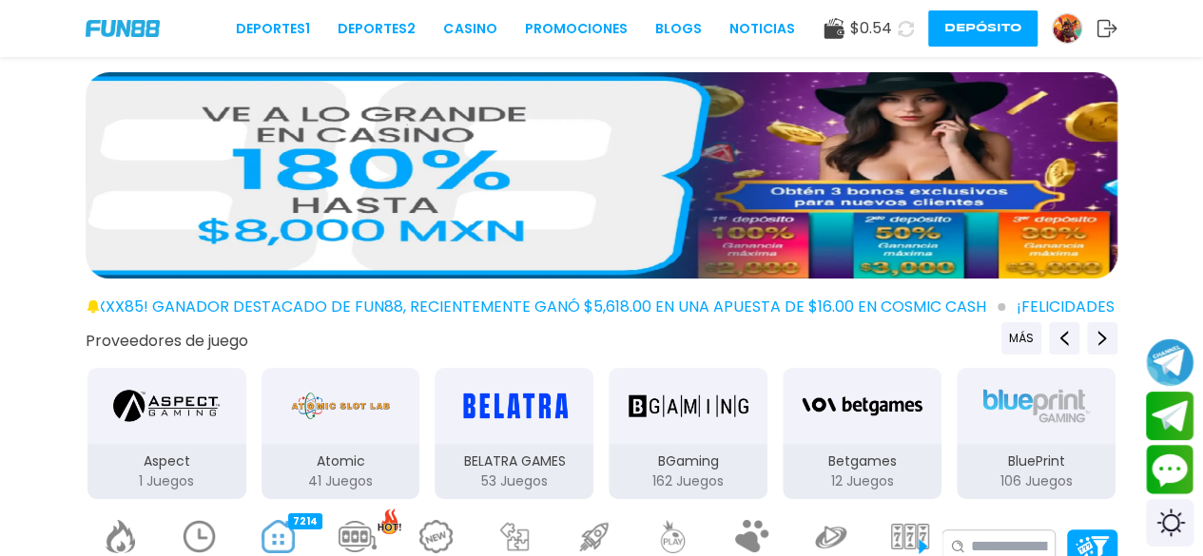
click at [1068, 28] on img at bounding box center [1067, 28] width 29 height 29
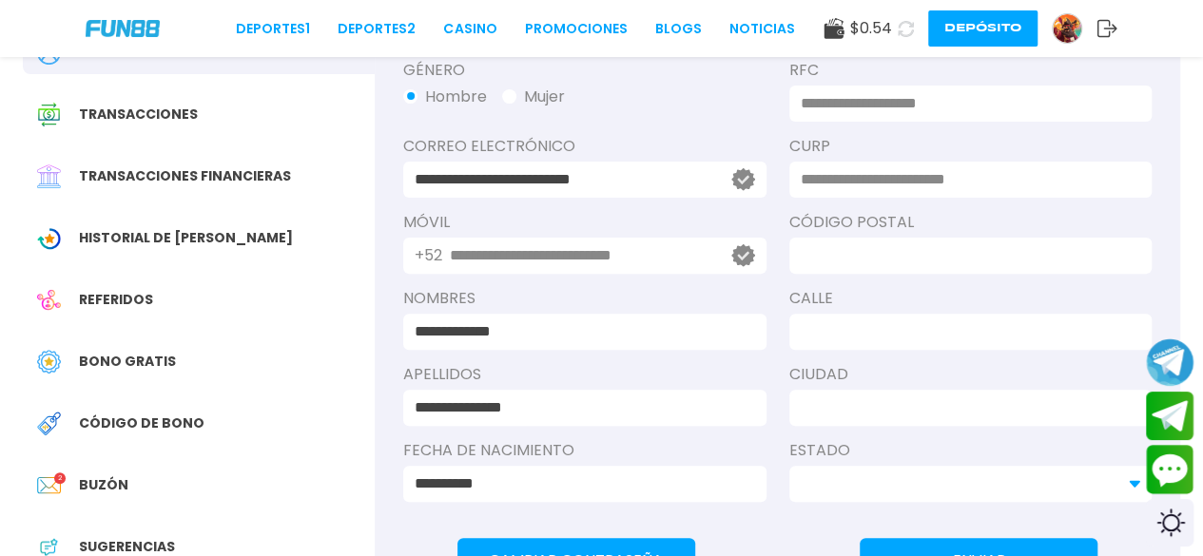
scroll to position [184, 0]
click at [162, 358] on span "Bono Gratis" at bounding box center [127, 361] width 97 height 20
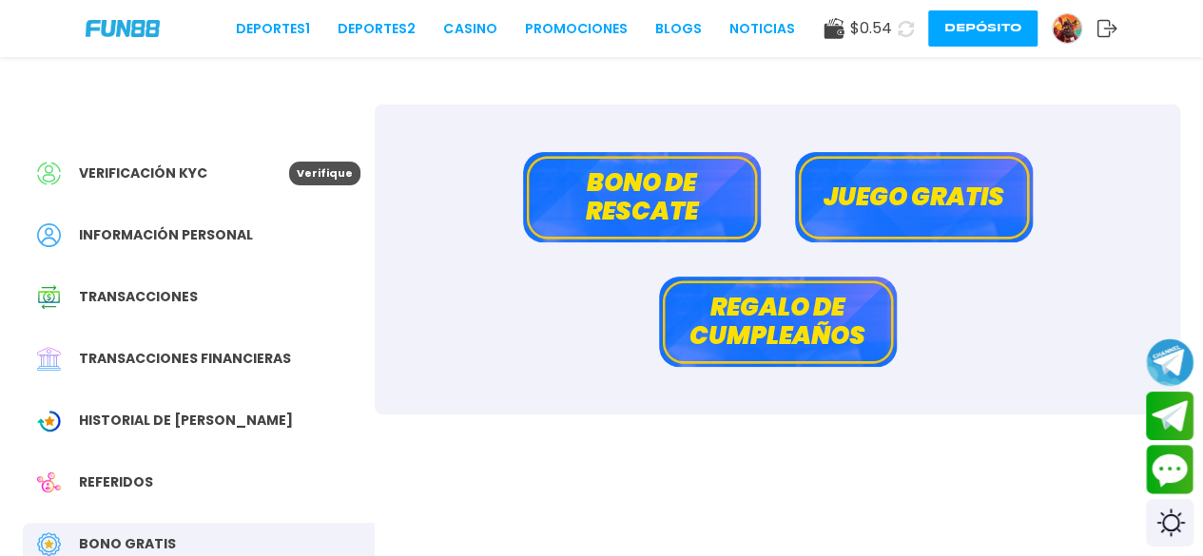
click at [573, 199] on button "Bono de rescate" at bounding box center [642, 197] width 238 height 90
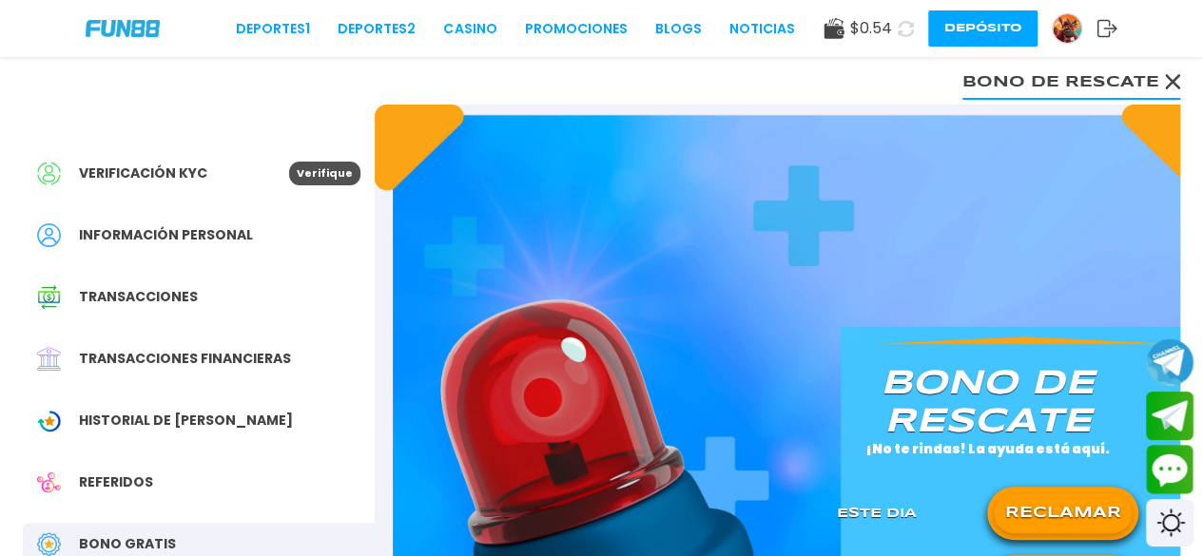
click at [1000, 514] on button "RECLAMAR" at bounding box center [1063, 514] width 138 height 40
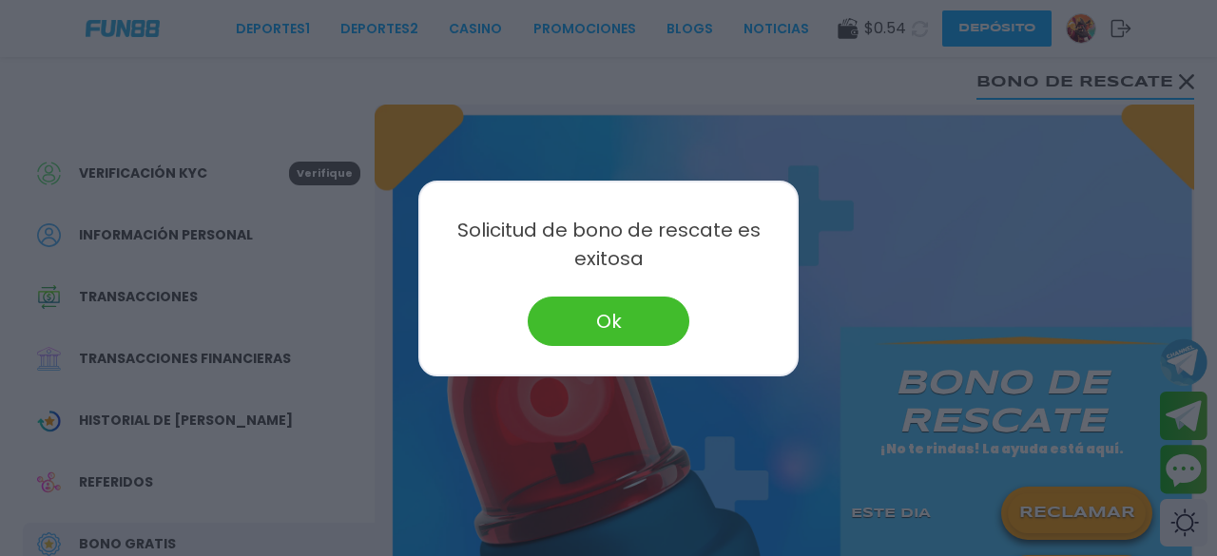
click at [631, 315] on button "Ok" at bounding box center [609, 321] width 162 height 49
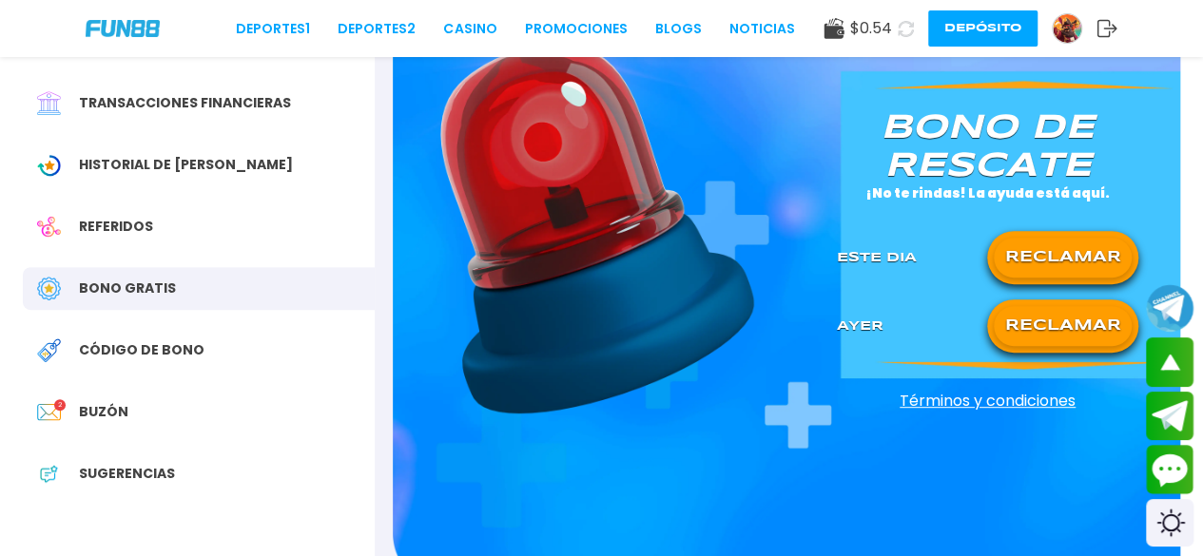
scroll to position [257, 0]
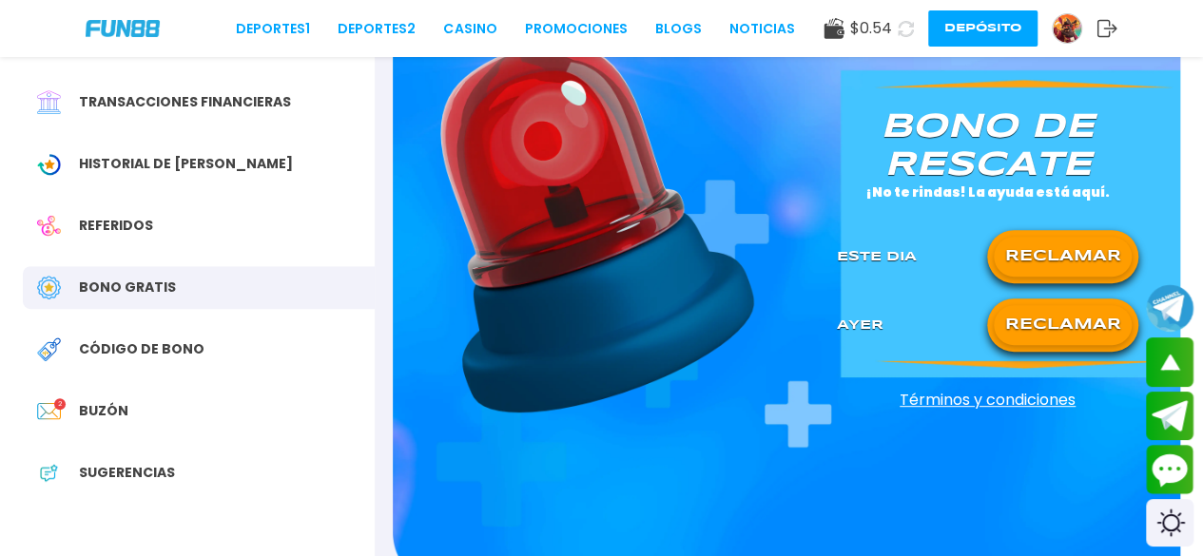
click at [1048, 304] on div "RECLAMAR" at bounding box center [1062, 325] width 151 height 53
click at [1043, 328] on button "RECLAMAR" at bounding box center [1063, 325] width 138 height 40
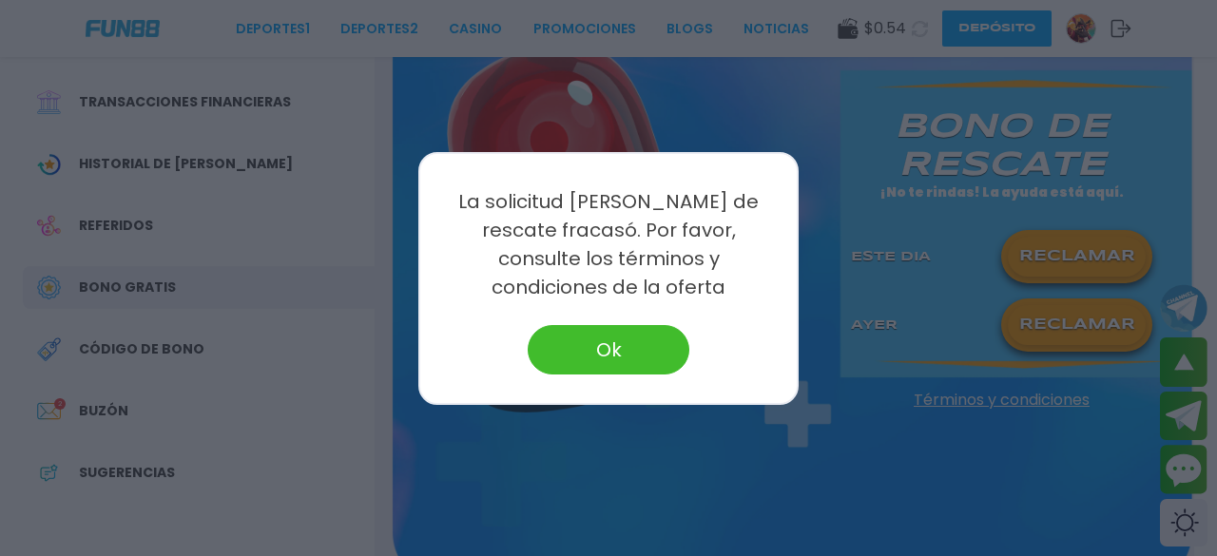
click at [639, 336] on button "Ok" at bounding box center [609, 349] width 162 height 49
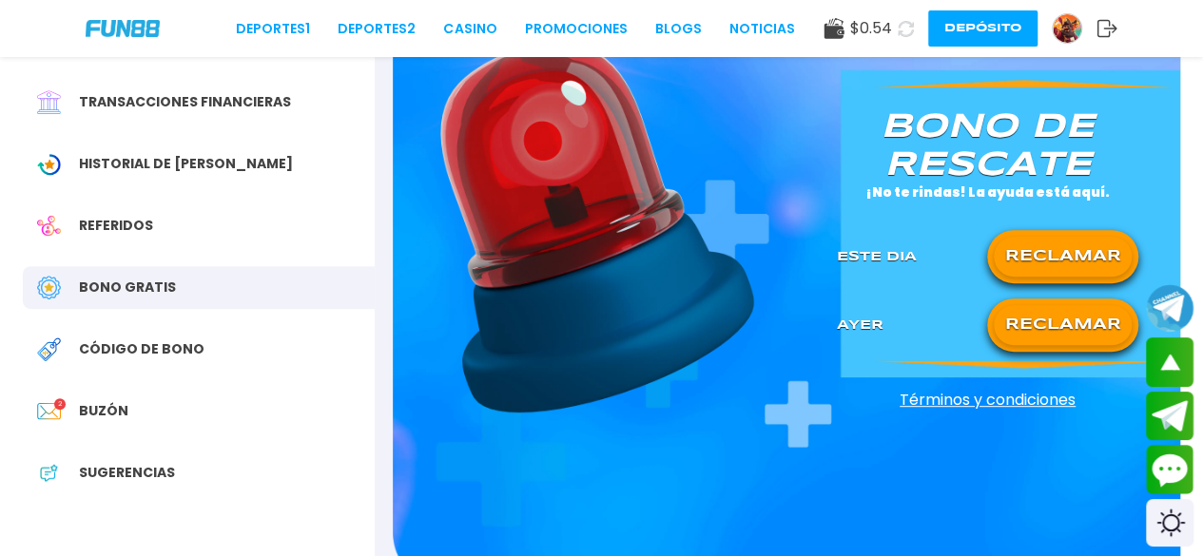
click at [1028, 246] on button "RECLAMAR" at bounding box center [1063, 257] width 138 height 40
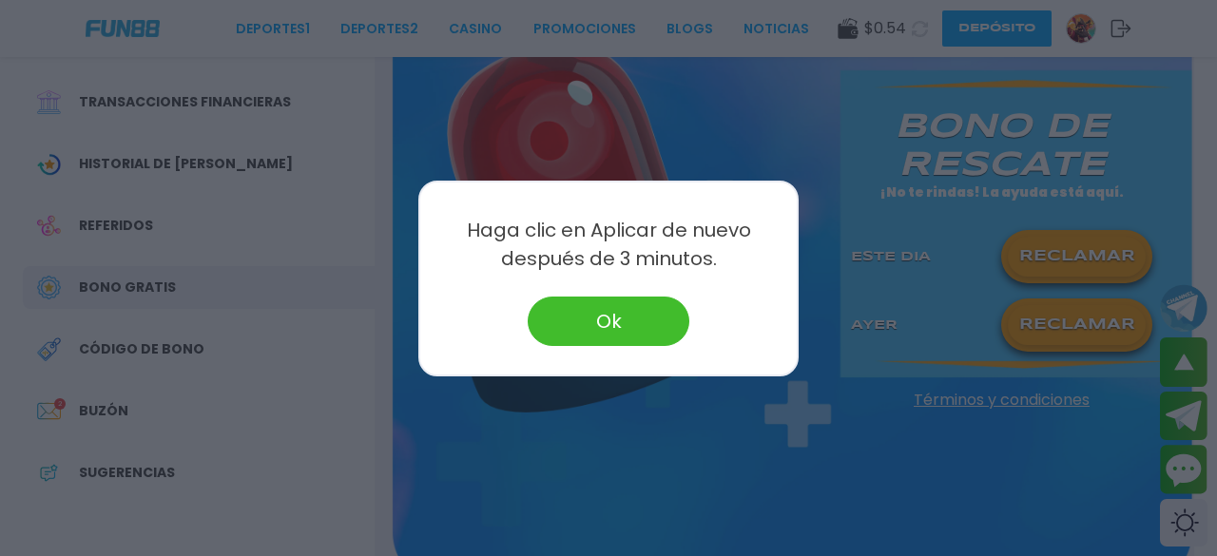
click at [611, 318] on button "Ok" at bounding box center [609, 321] width 162 height 49
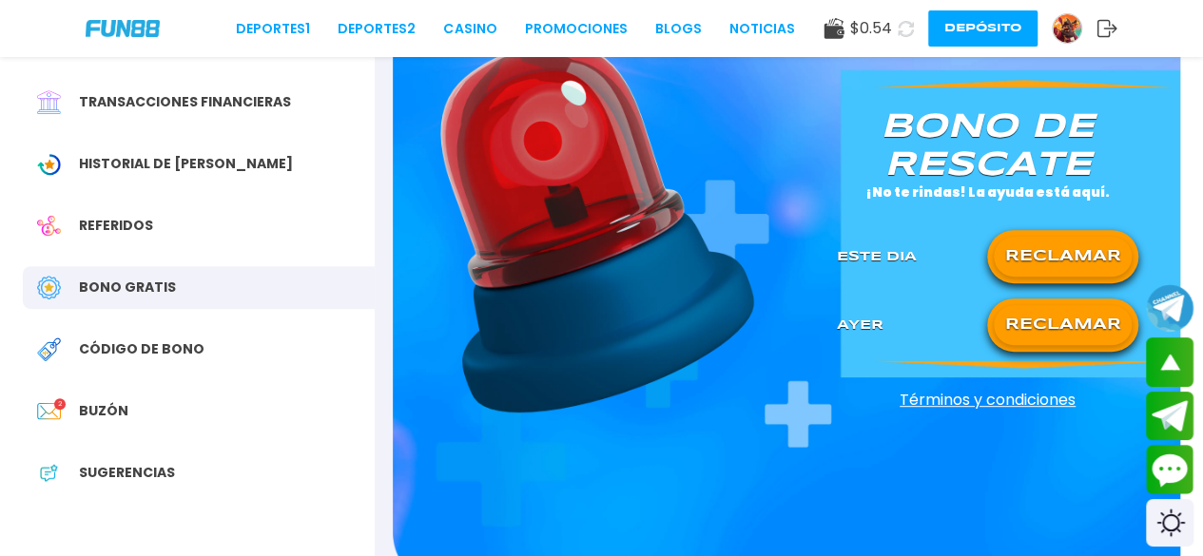
click at [153, 408] on div "Buzón 2" at bounding box center [199, 411] width 352 height 43
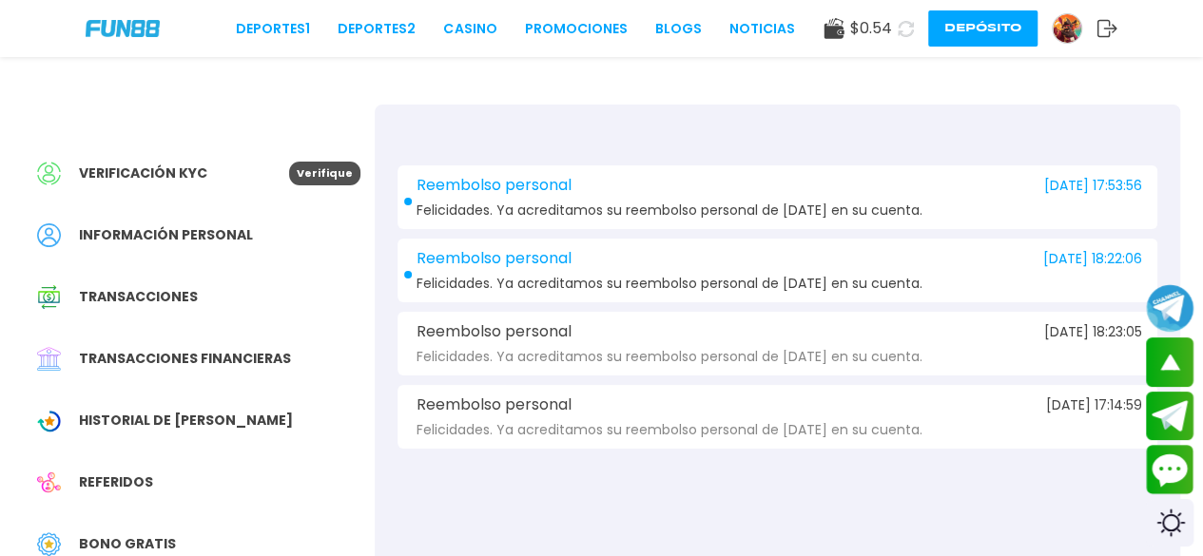
click at [183, 331] on div "Verificación KYC Verifique Información personal Transacciones Transacciones fin…" at bounding box center [199, 461] width 352 height 713
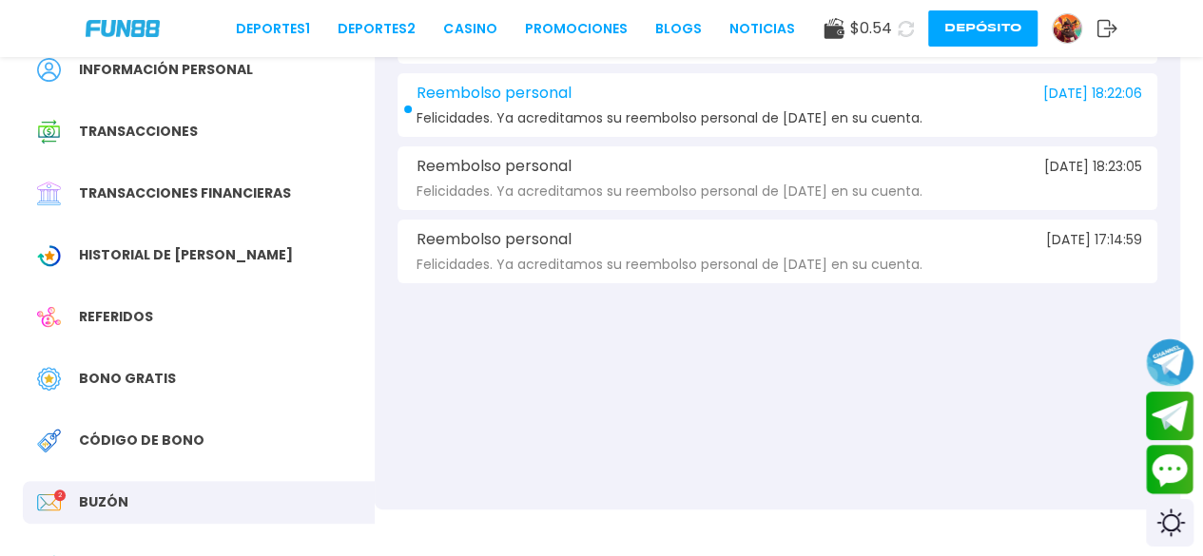
scroll to position [166, 0]
click at [140, 368] on span "Bono Gratis" at bounding box center [127, 378] width 97 height 20
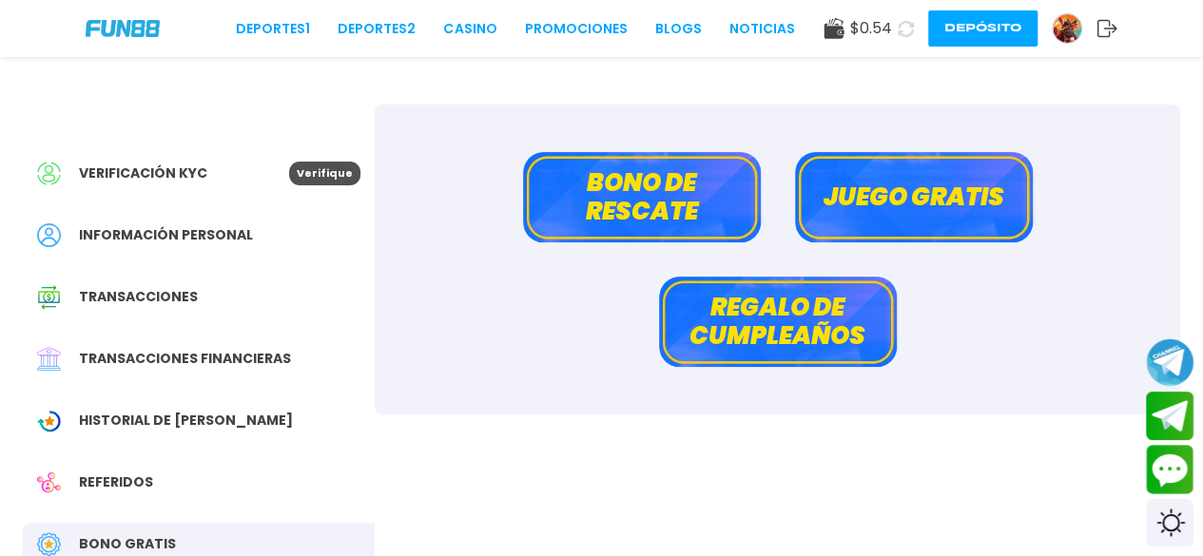
click at [888, 28] on span "$ 0.54" at bounding box center [871, 28] width 42 height 23
click at [901, 29] on icon at bounding box center [906, 29] width 16 height 16
click at [964, 31] on button "Depósito" at bounding box center [982, 28] width 109 height 36
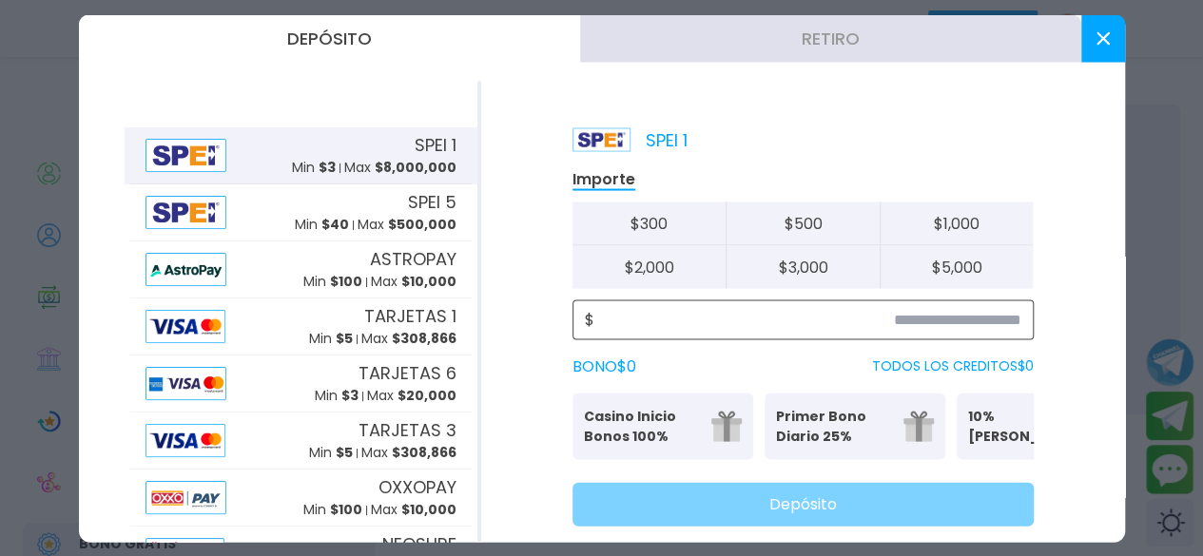
click at [816, 309] on input at bounding box center [807, 319] width 427 height 23
